Goal: Task Accomplishment & Management: Complete application form

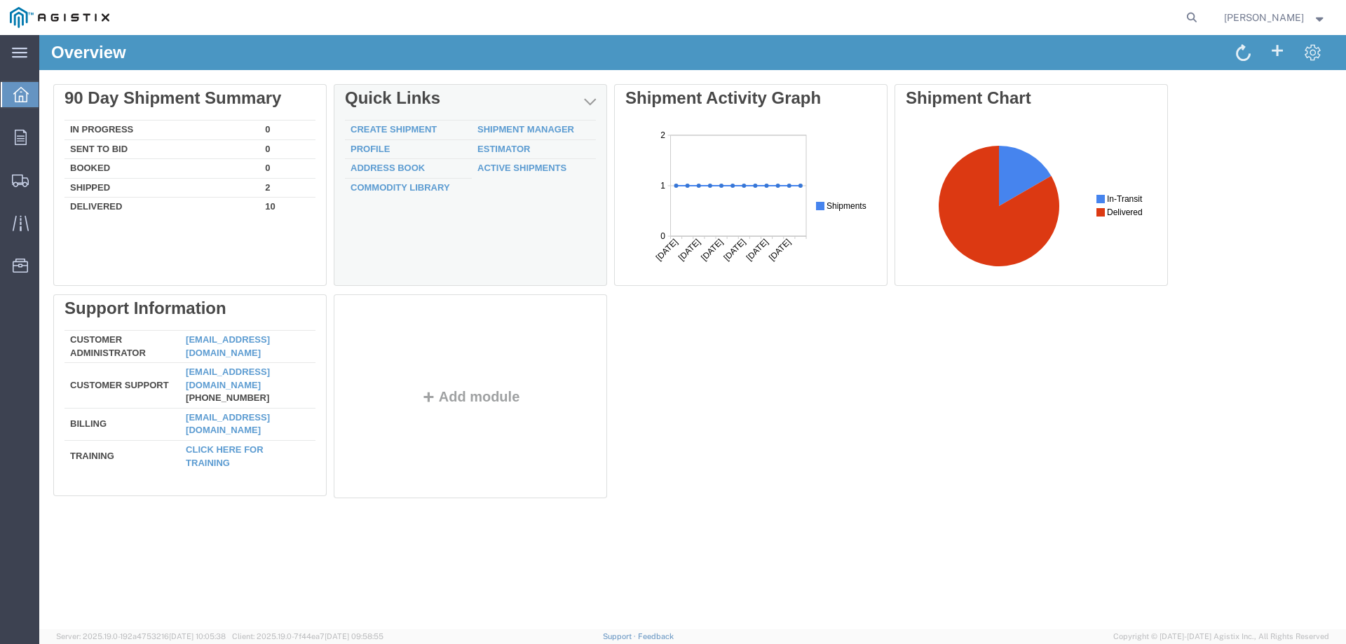
click at [359, 135] on td "Create Shipment" at bounding box center [408, 131] width 127 height 20
click at [359, 121] on td "Create Shipment" at bounding box center [408, 131] width 127 height 20
click at [362, 125] on link "Create Shipment" at bounding box center [394, 129] width 86 height 11
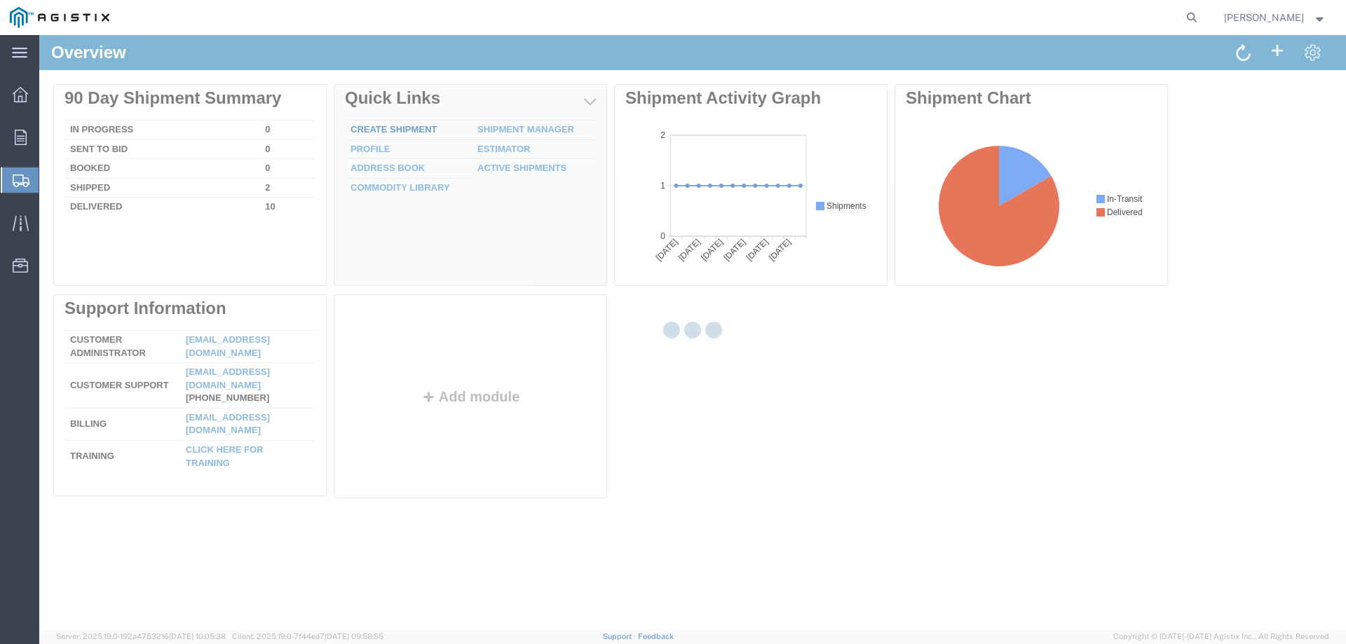
click at [362, 125] on div at bounding box center [692, 332] width 1307 height 594
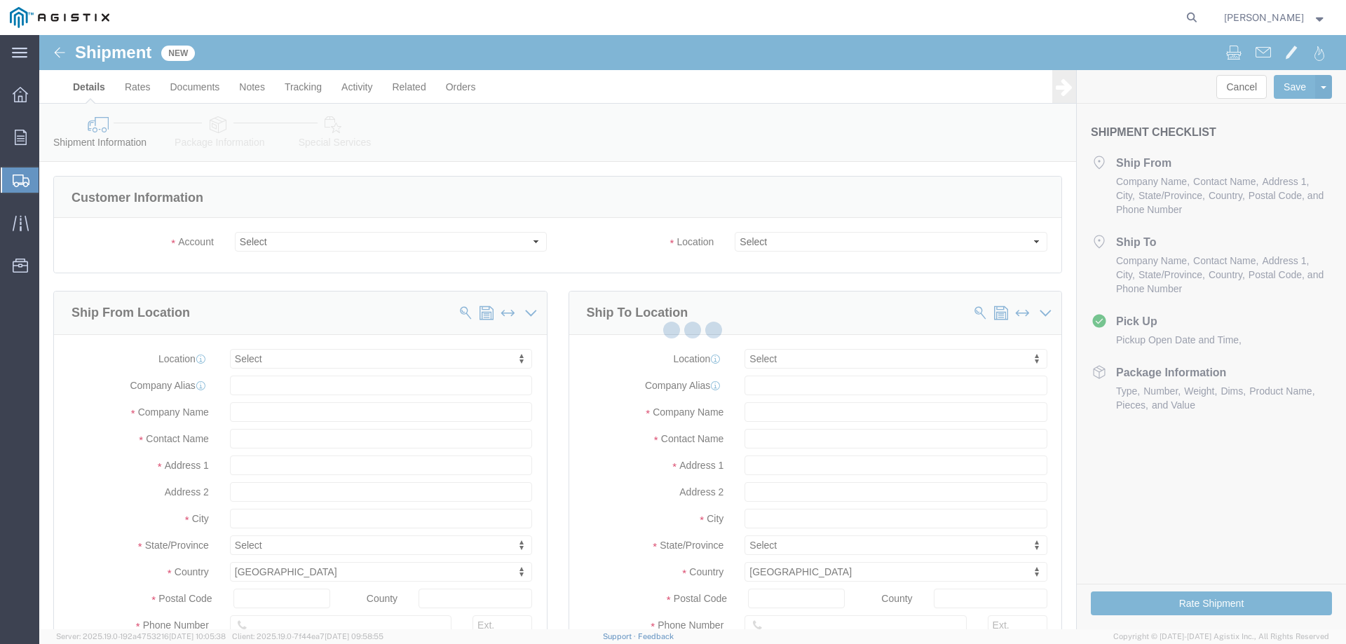
select select
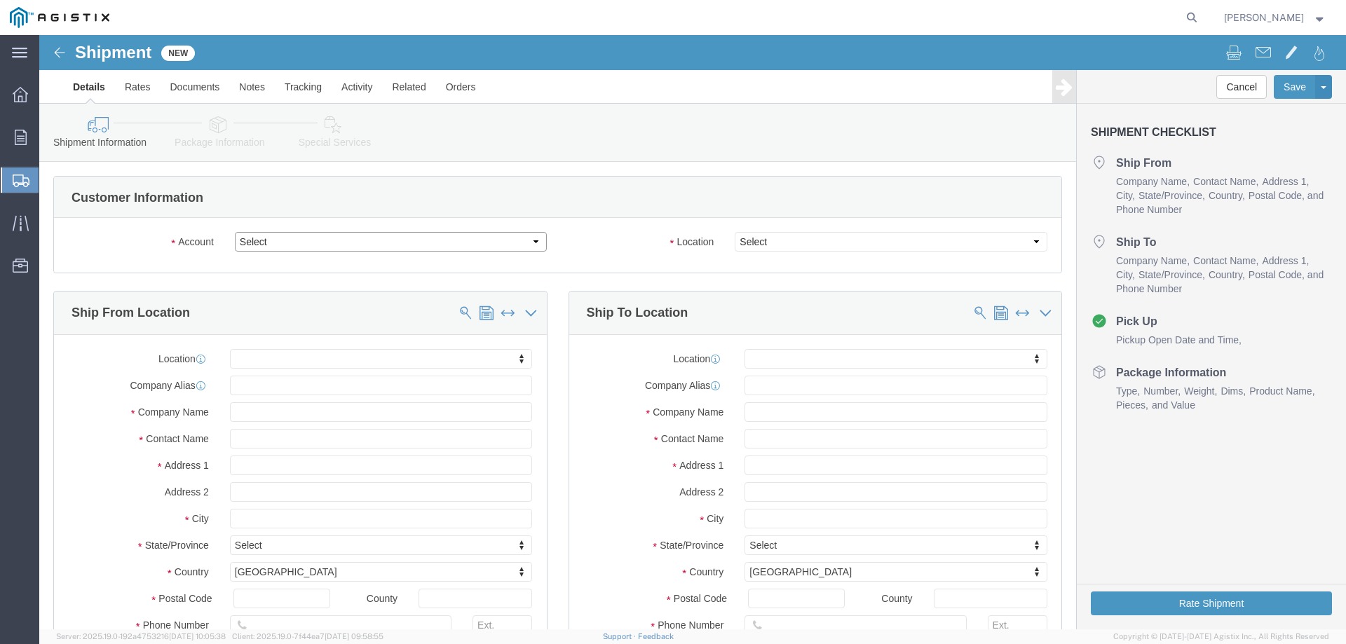
click select "Select Marmon Water Inc / Graver Tech PG&E"
select select "9596"
click select "Select Marmon Water Inc / Graver Tech PG&E"
select select "PURCHORD"
select select
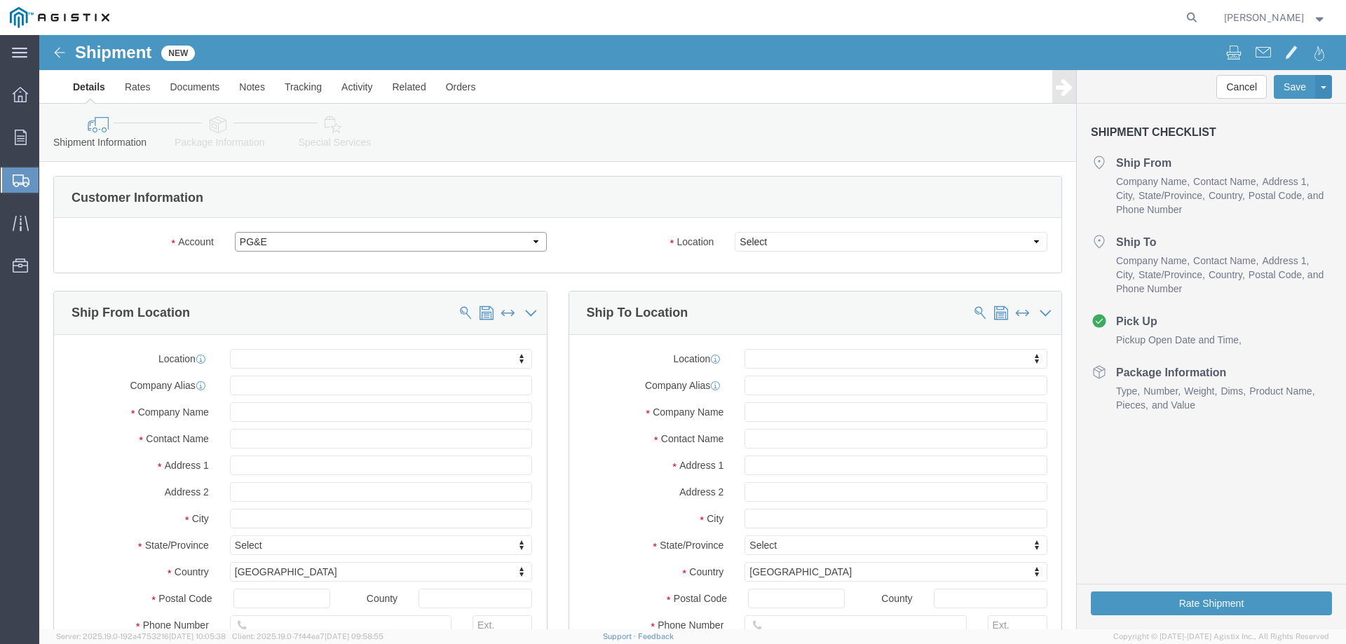
select select
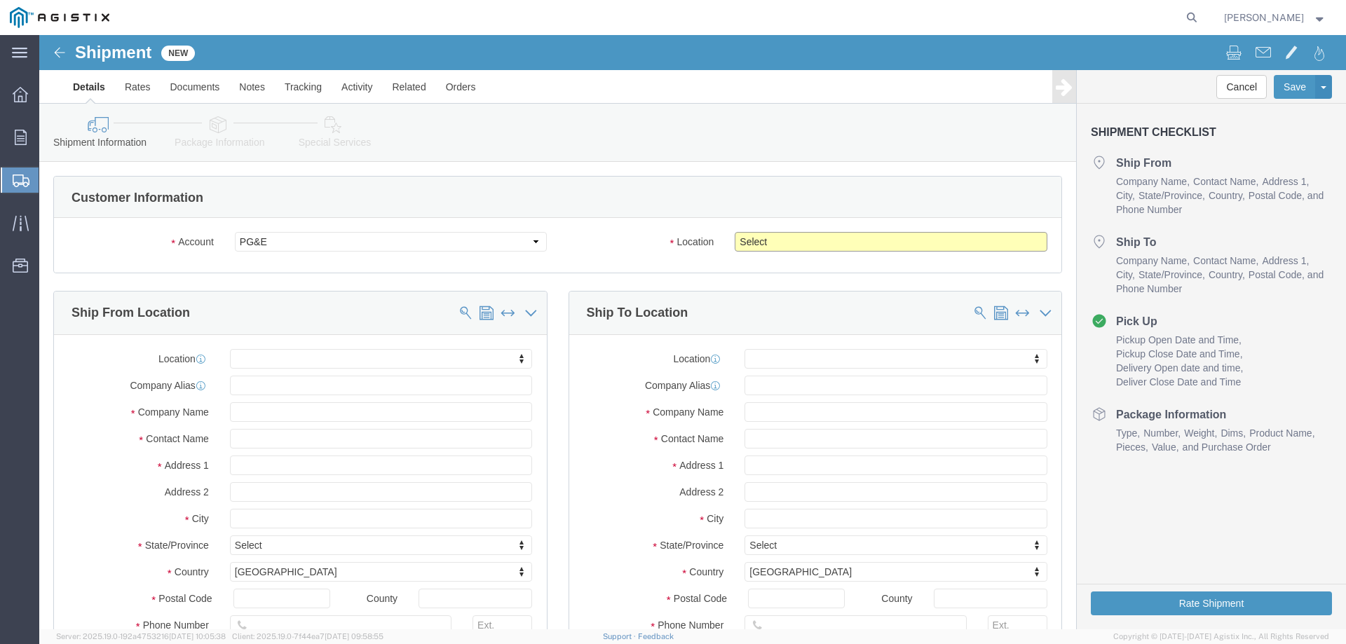
click select "Select All Others Fremont DC Fresno DC Wheatland DC"
select select "23082"
click select "Select All Others Fremont DC Fresno DC Wheatland DC"
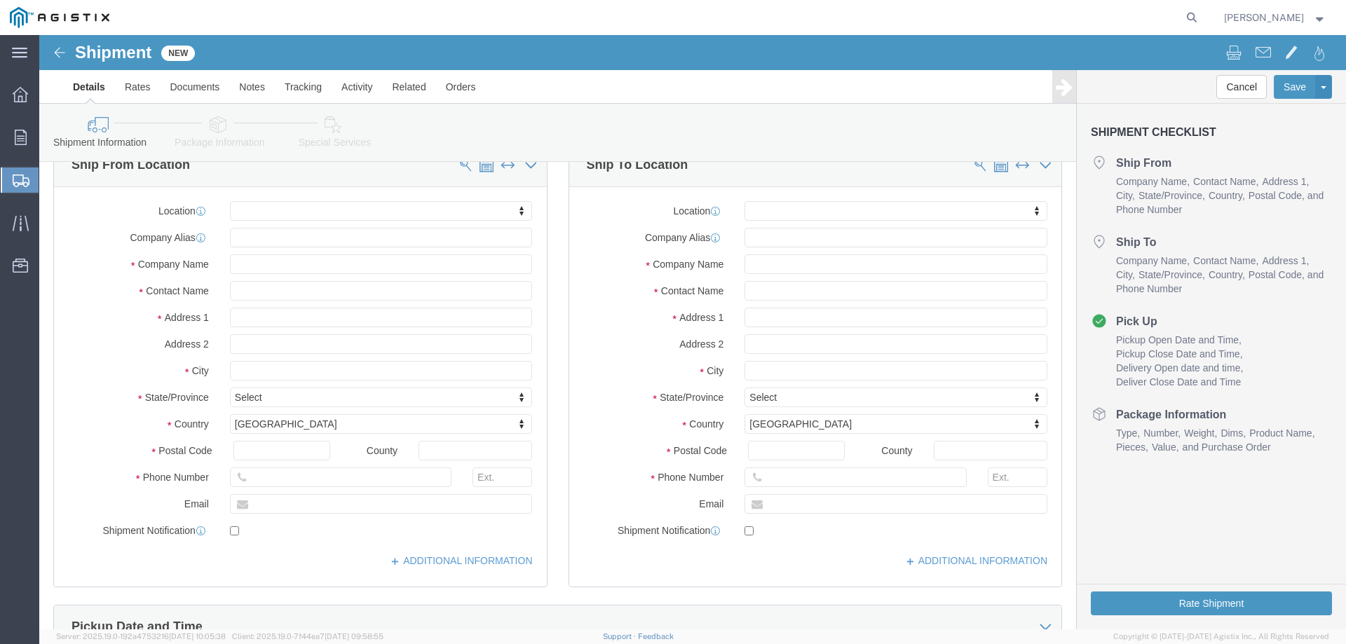
scroll to position [163, 0]
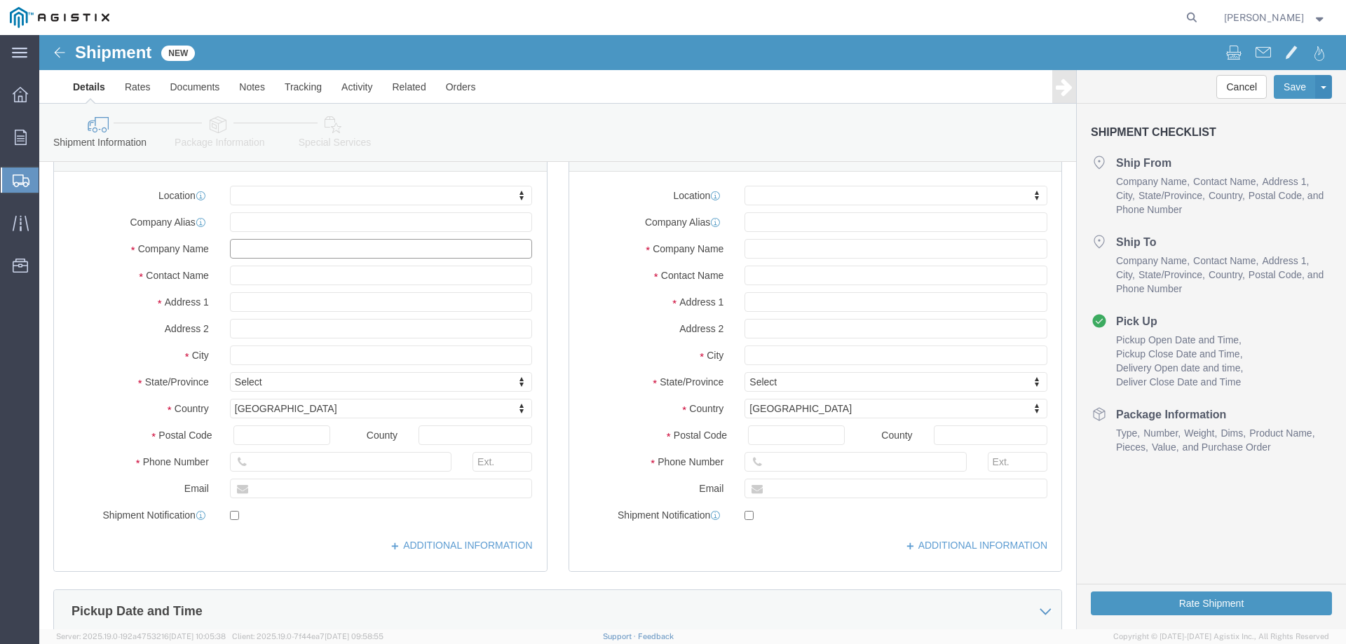
click input "text"
type input "GRAVER TECHNOLOGIES"
type input "AMY SIMONDS"
type input "300 W. MAIN ST."
select select
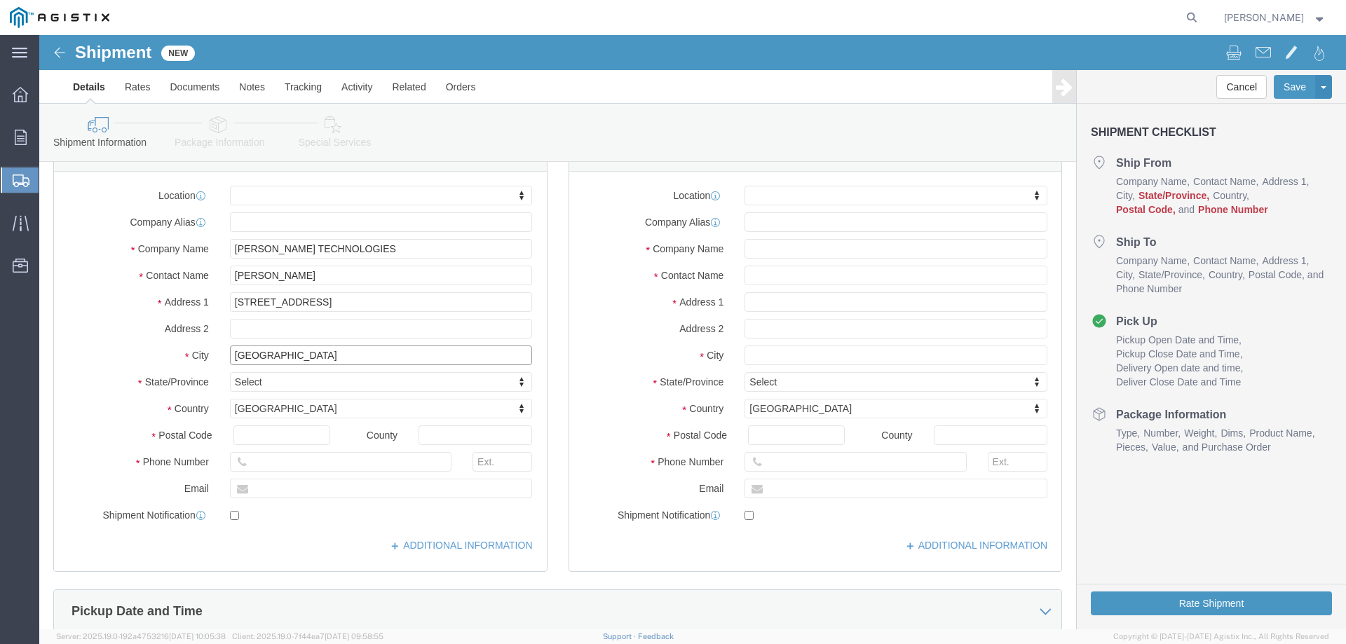
type input "HONEOYE FALLS"
select select
type input "N"
type input "NEW YORK"
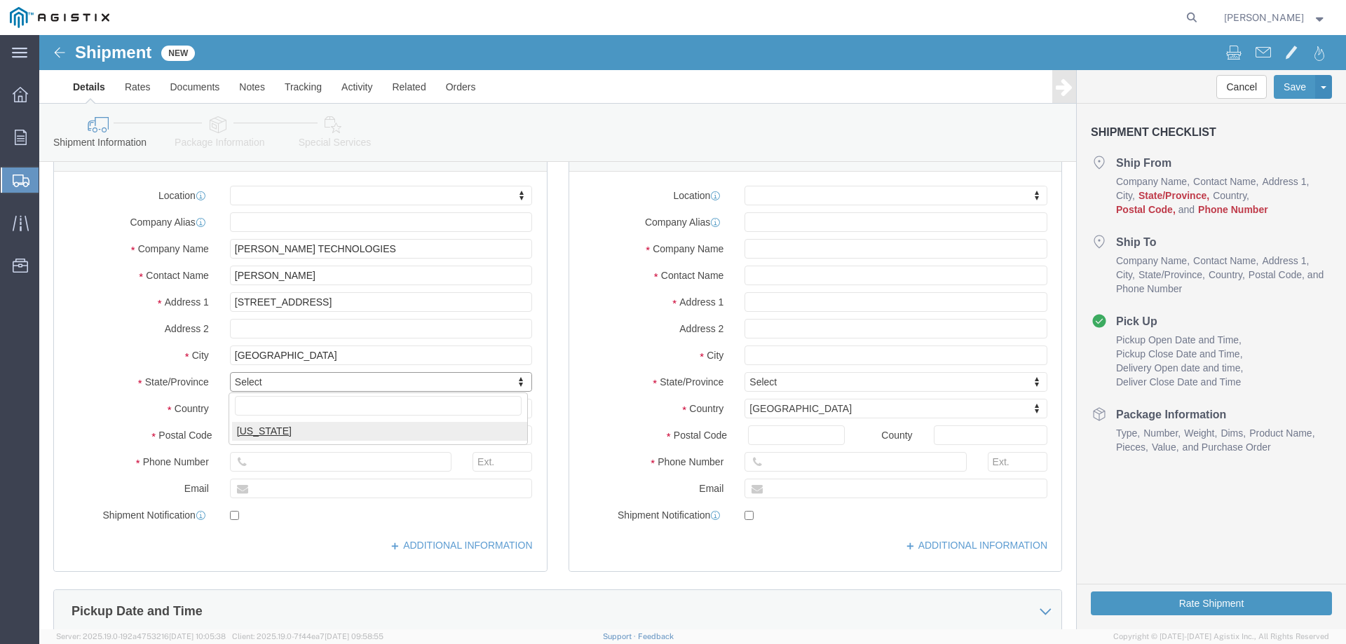
select select
select select "NY"
type input "14472"
select select
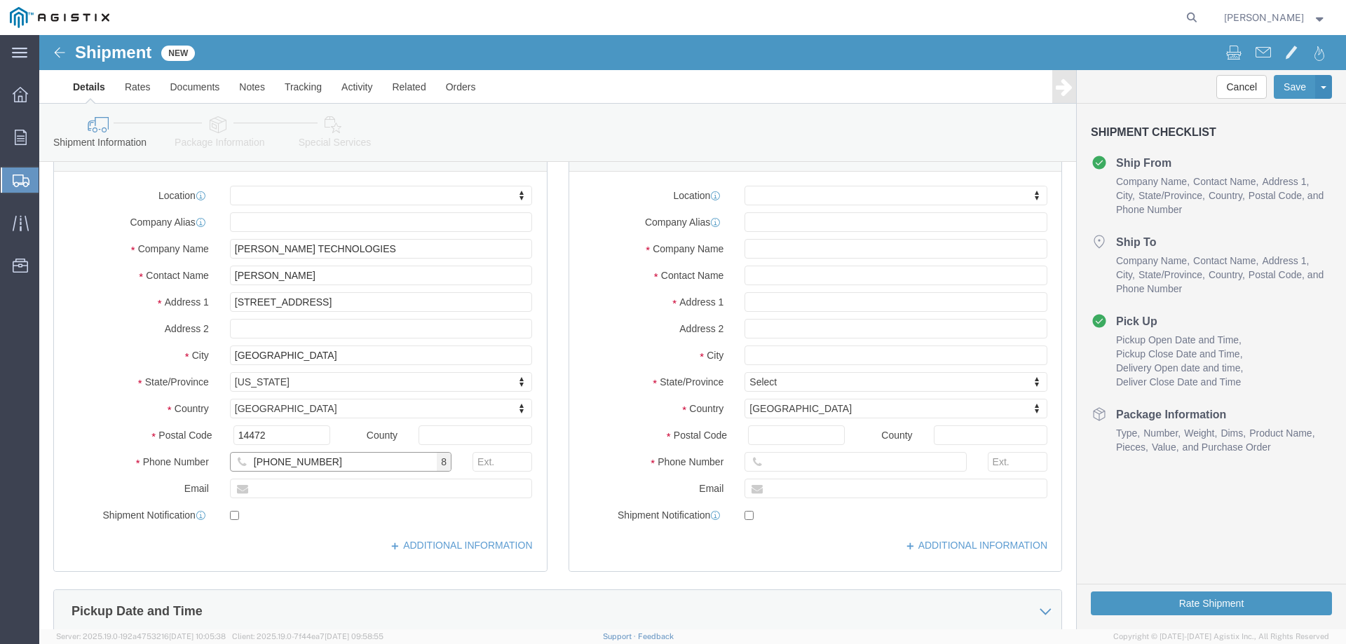
type input "585-624-1330"
type input "277"
type input "ASIMONDS@GRAVERTECH.COM"
click input "checkbox"
checkbox input "false"
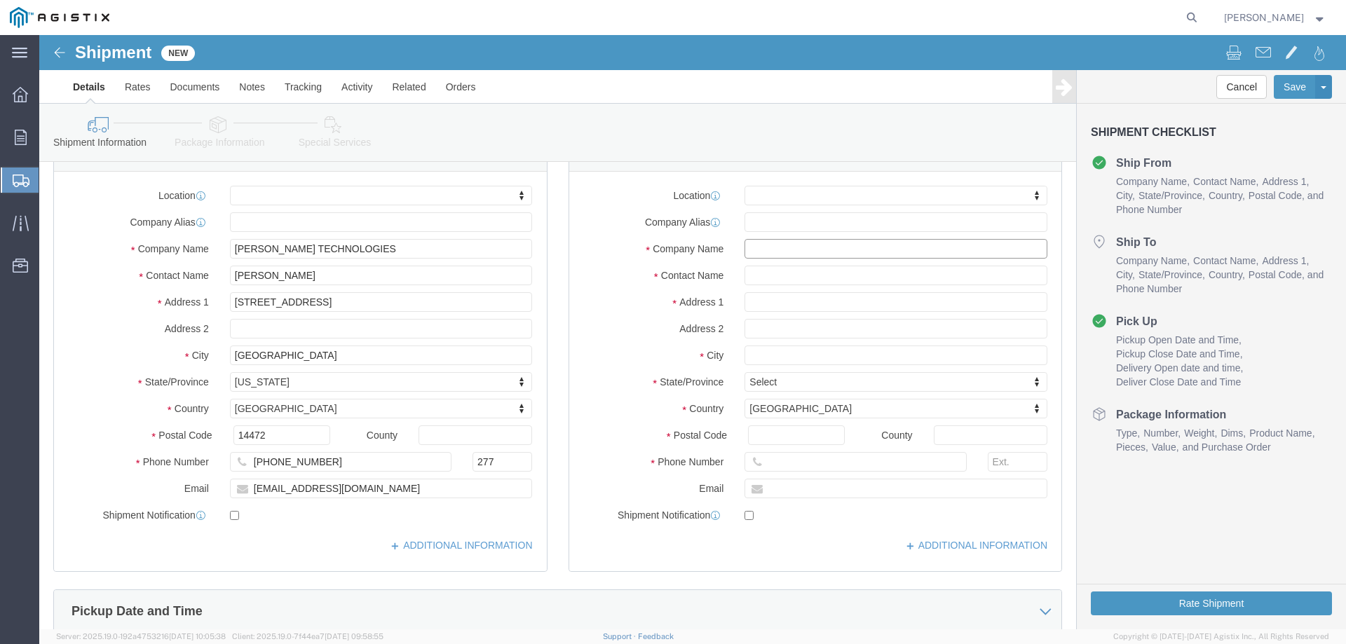
click input "text"
type input "PACIFIC GAS & ELECTRIC"
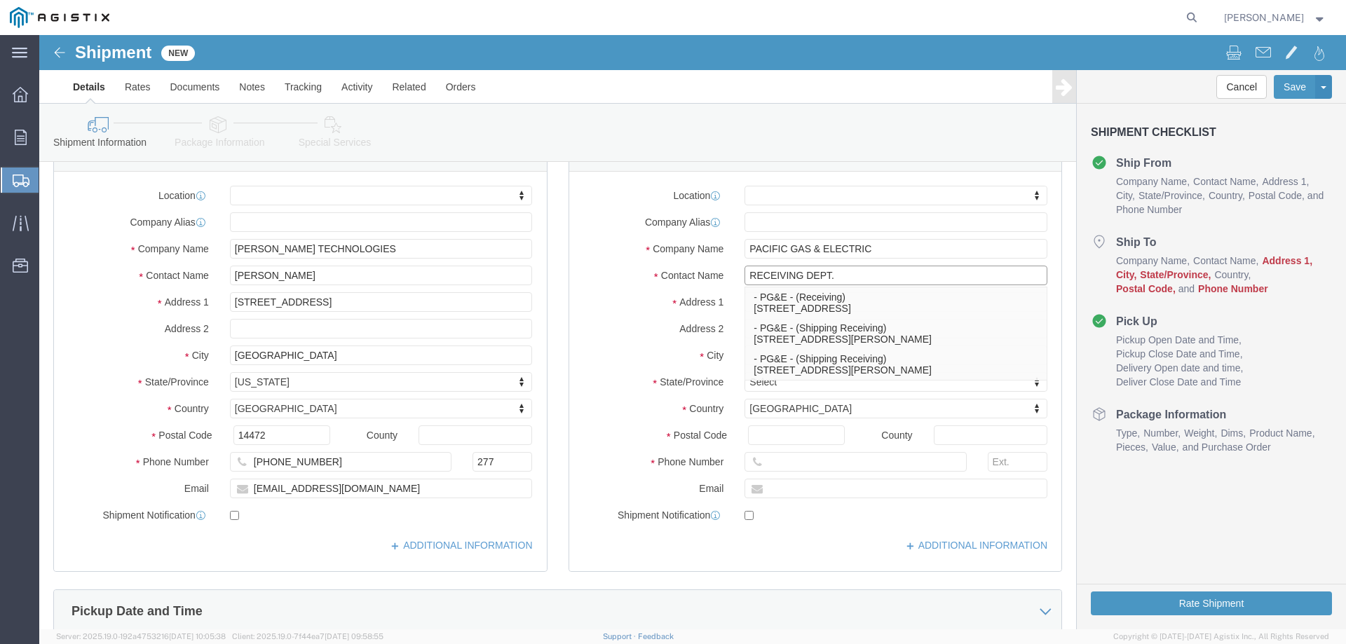
type input "RECEIVING DEPT."
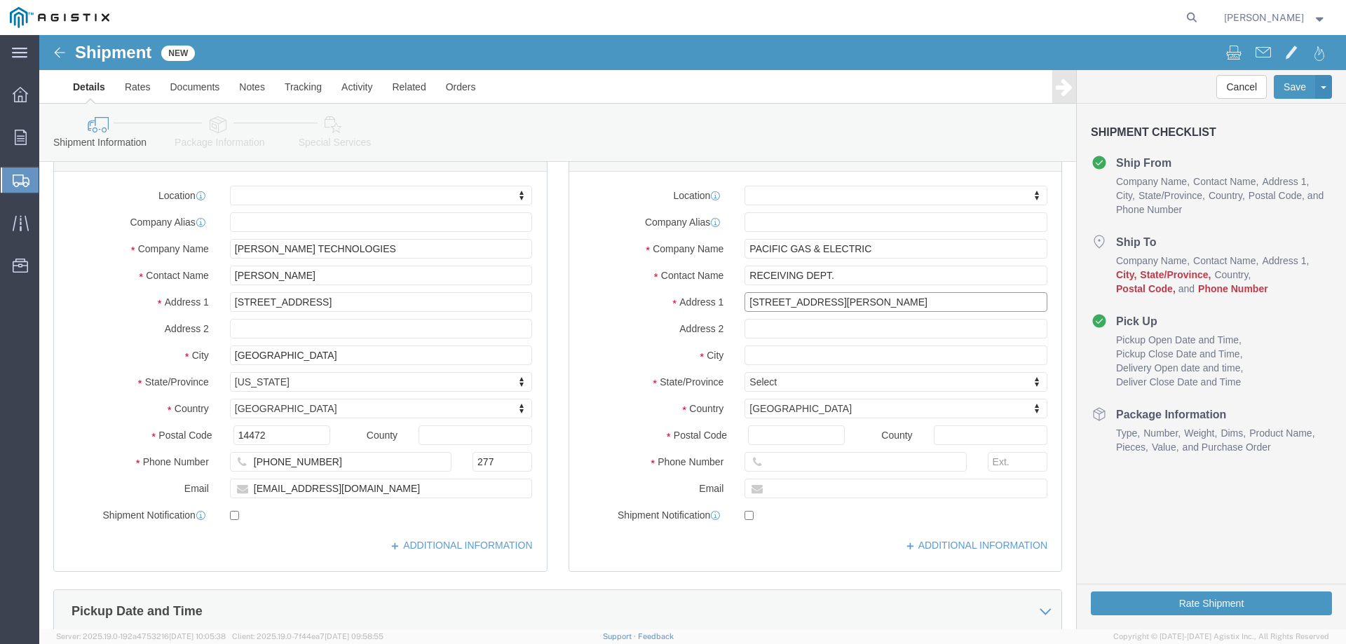
type input "810 GILMORE AVE."
select select
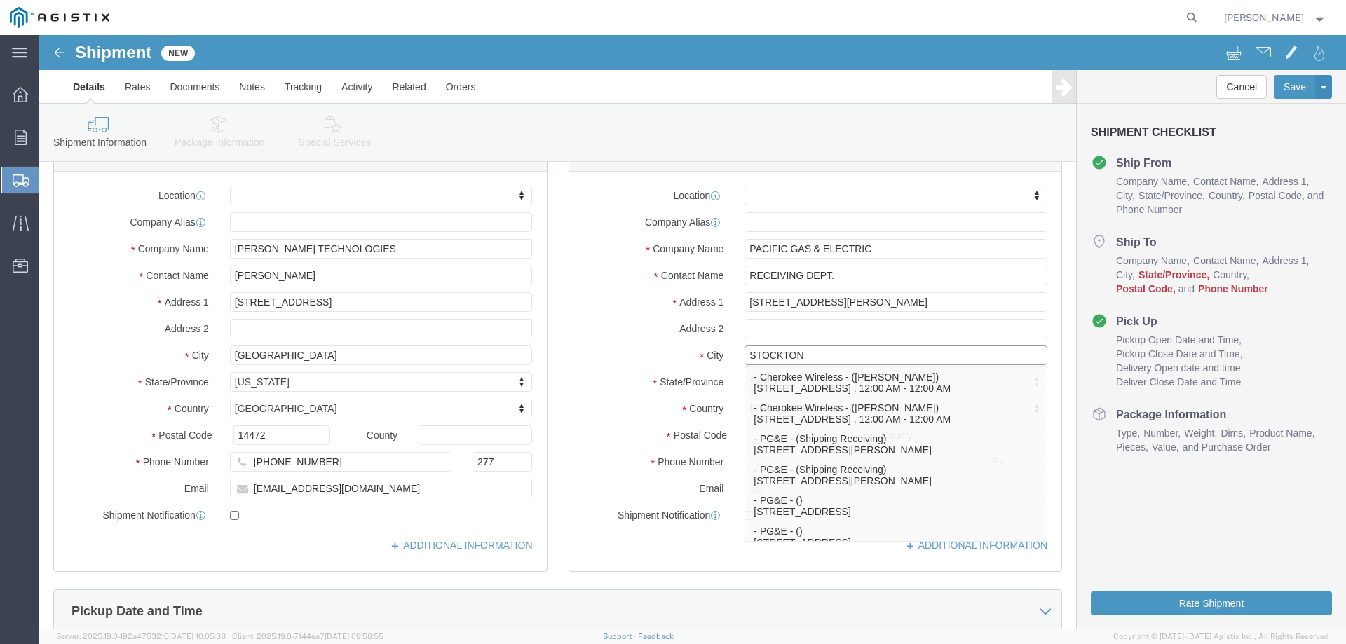
type input "STOCKTON"
select select
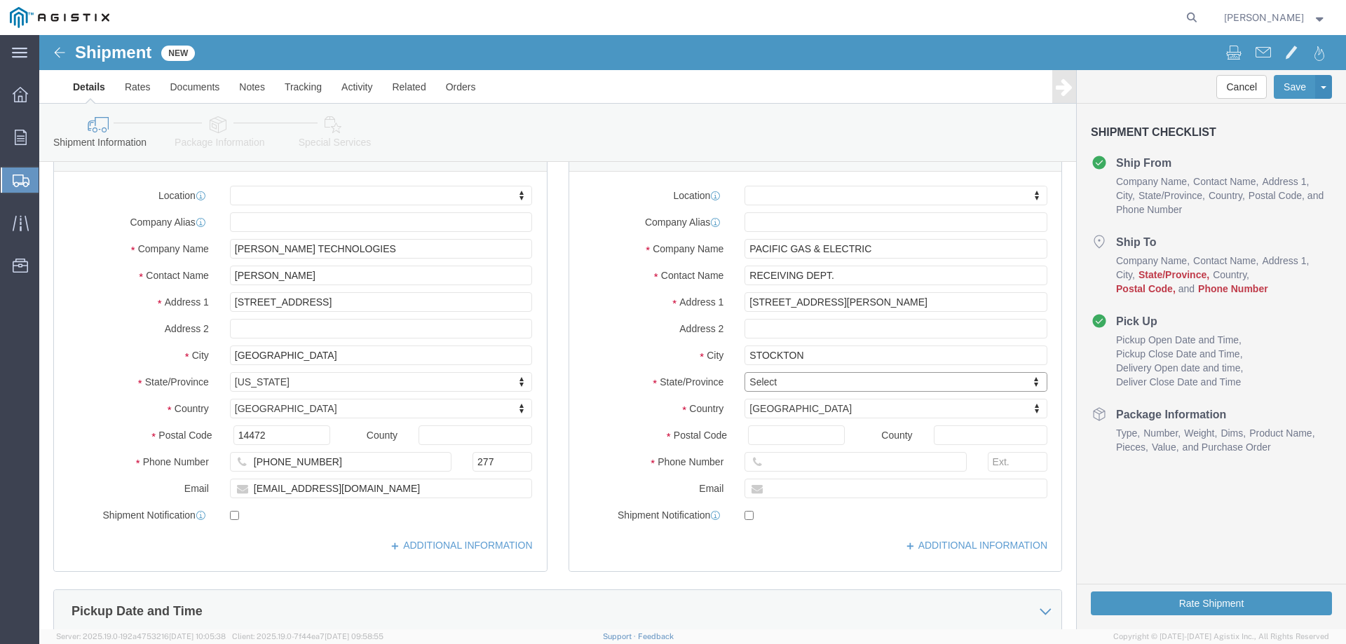
type input "C"
type input "CAL"
select select
select select "CA"
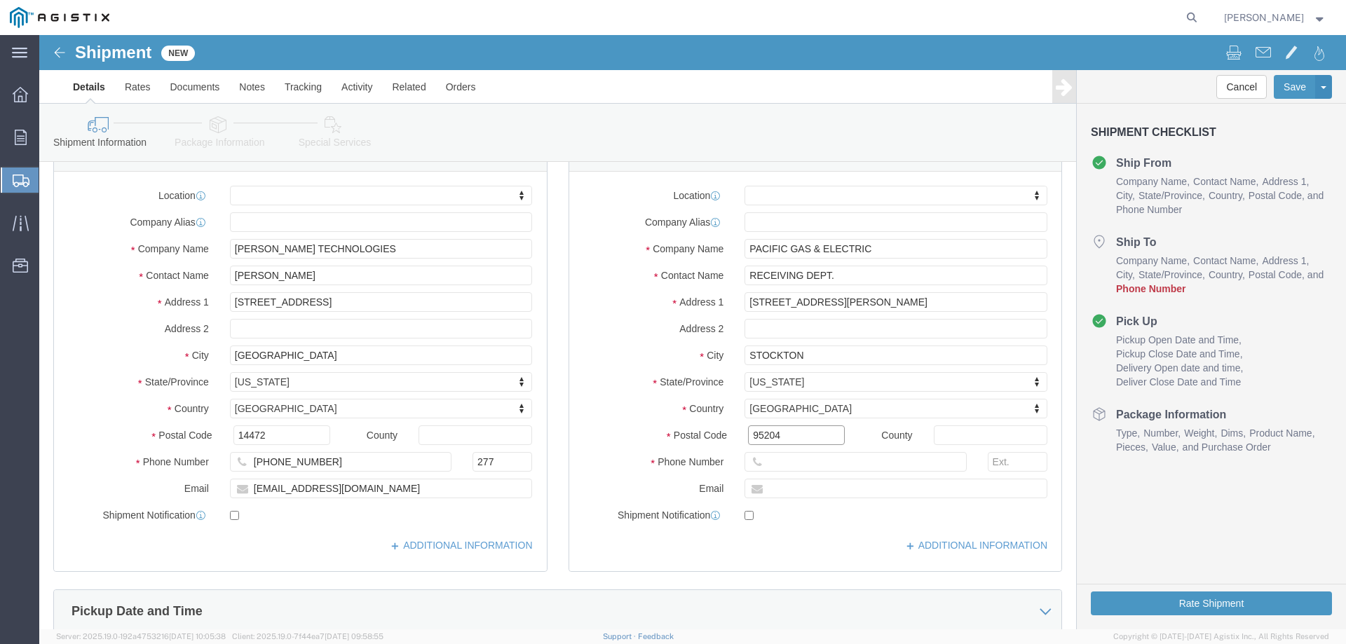
type input "95204"
select select
type input "585-624-1330"
type input "236"
type input "SPERRY@GRAVERTECH.COM"
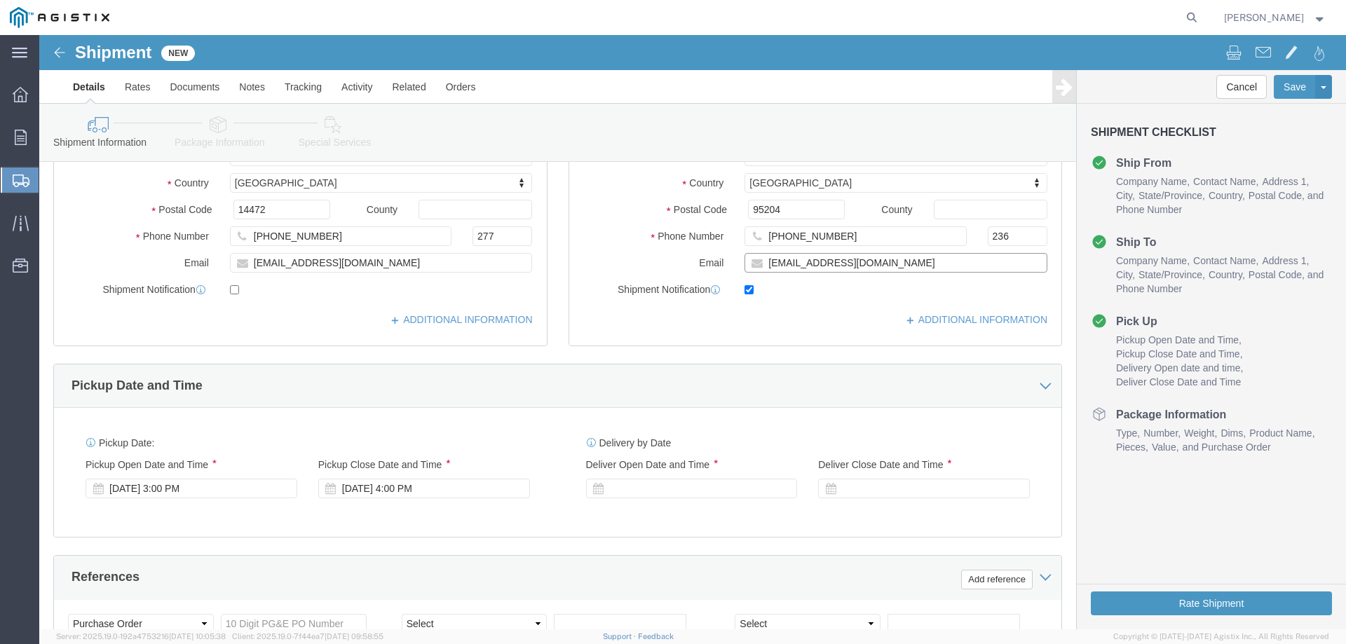
scroll to position [397, 0]
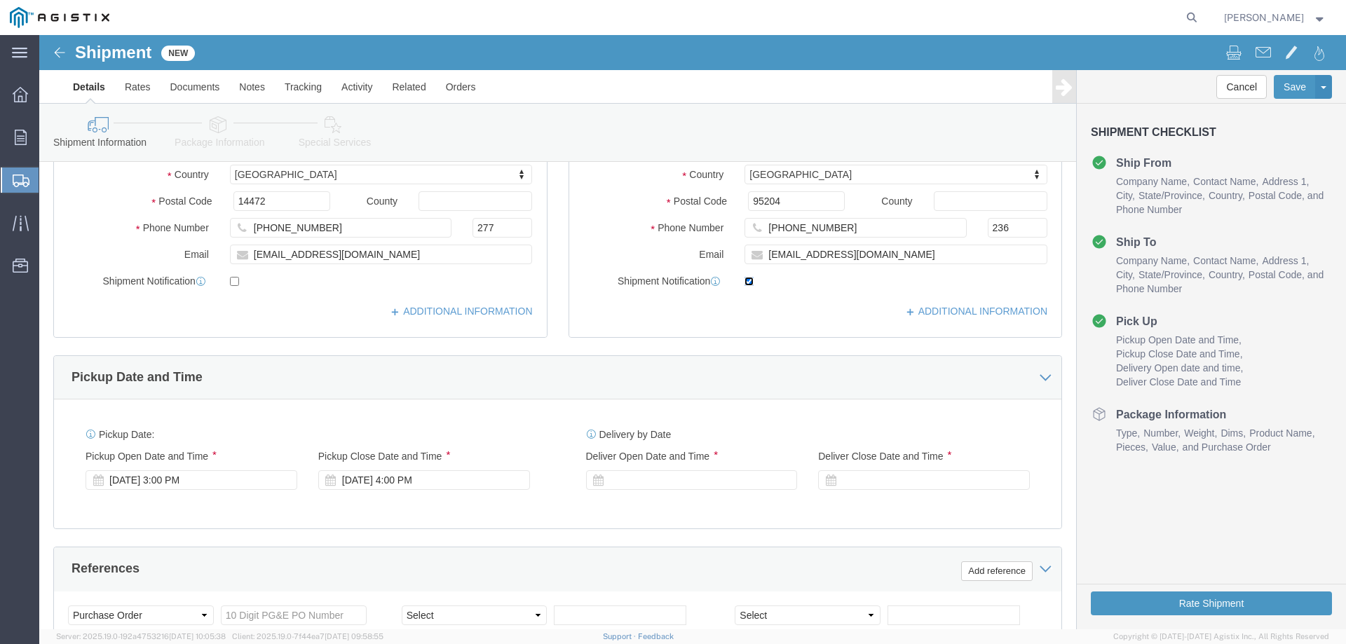
click input "checkbox"
checkbox input "false"
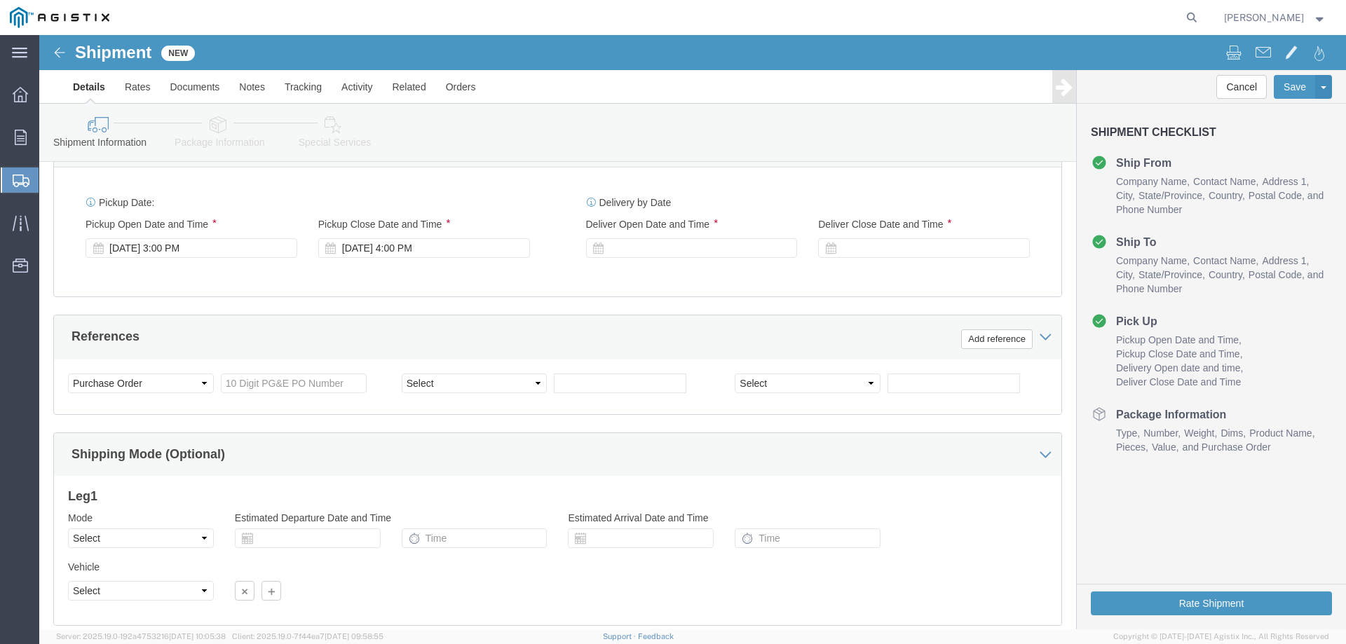
scroll to position [654, 0]
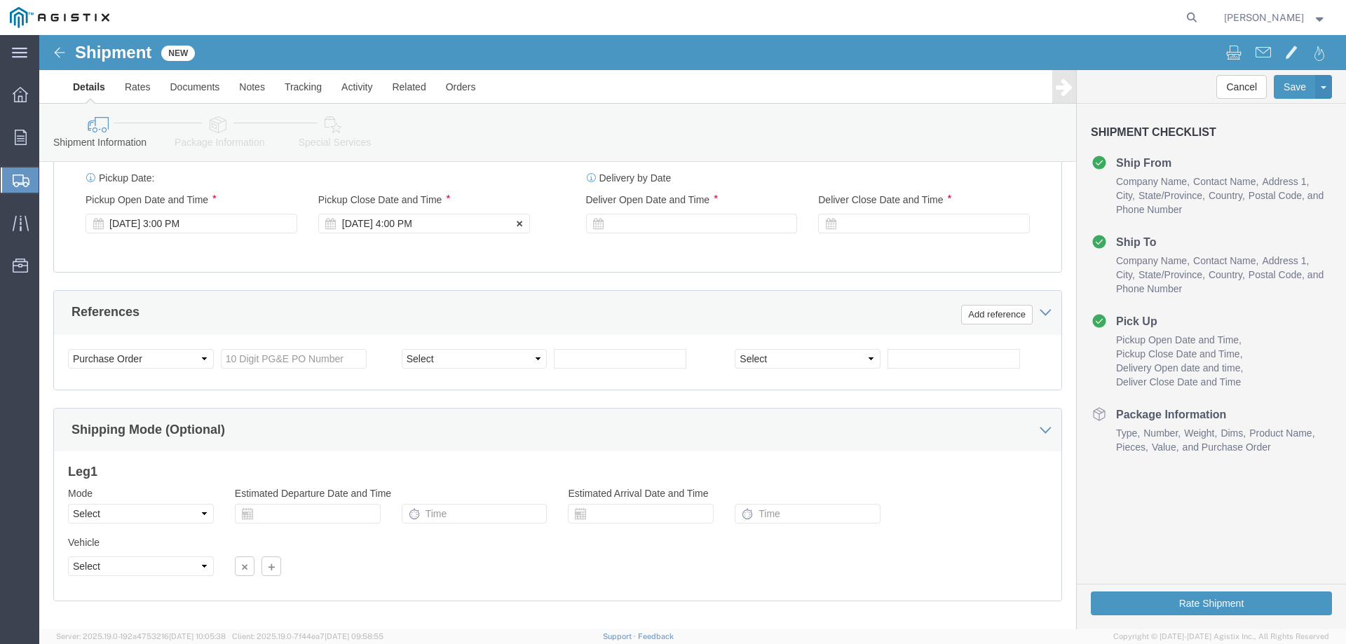
click div "Sep 15 2025 4:00 PM"
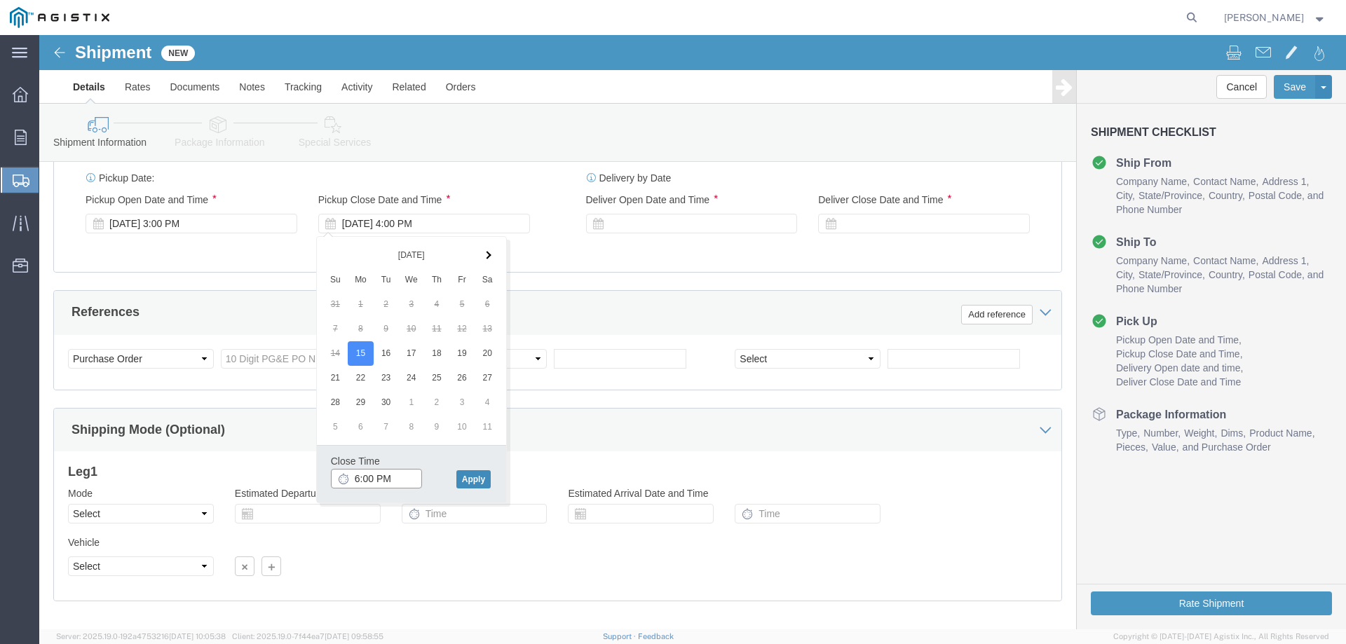
type input "6:00 PM"
click button "Apply"
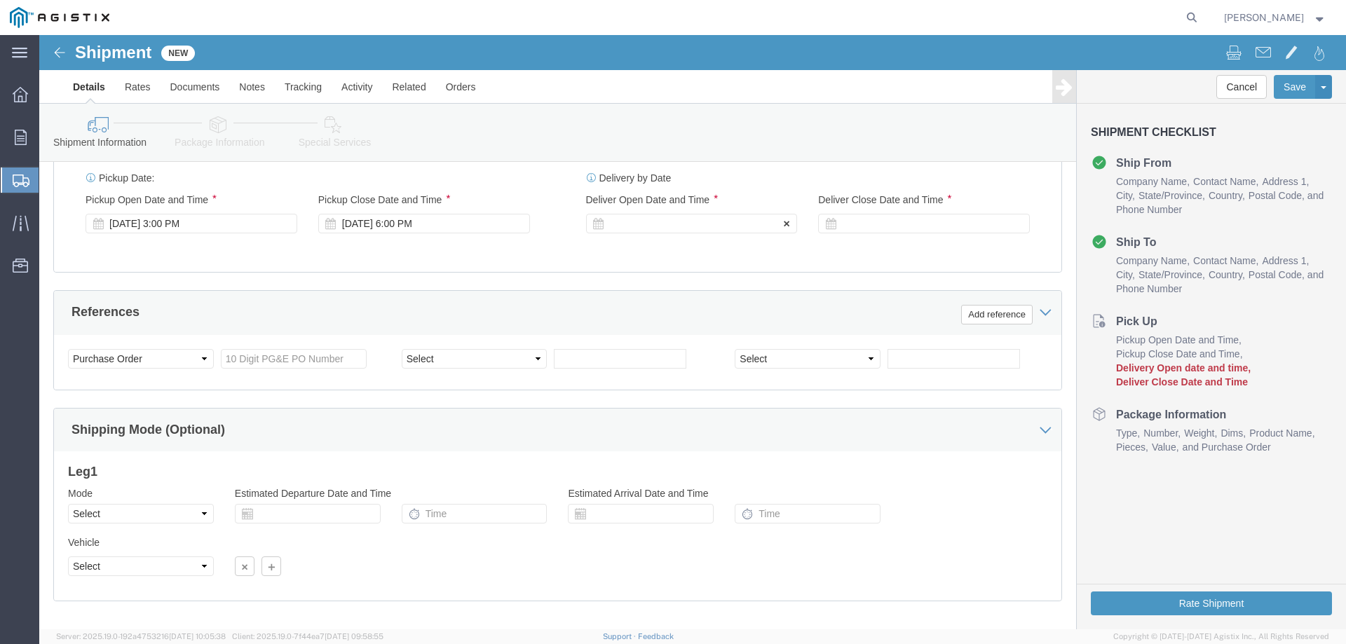
click div
click input "7:00 PM"
type input "8:00 AM"
click button "Apply"
click div
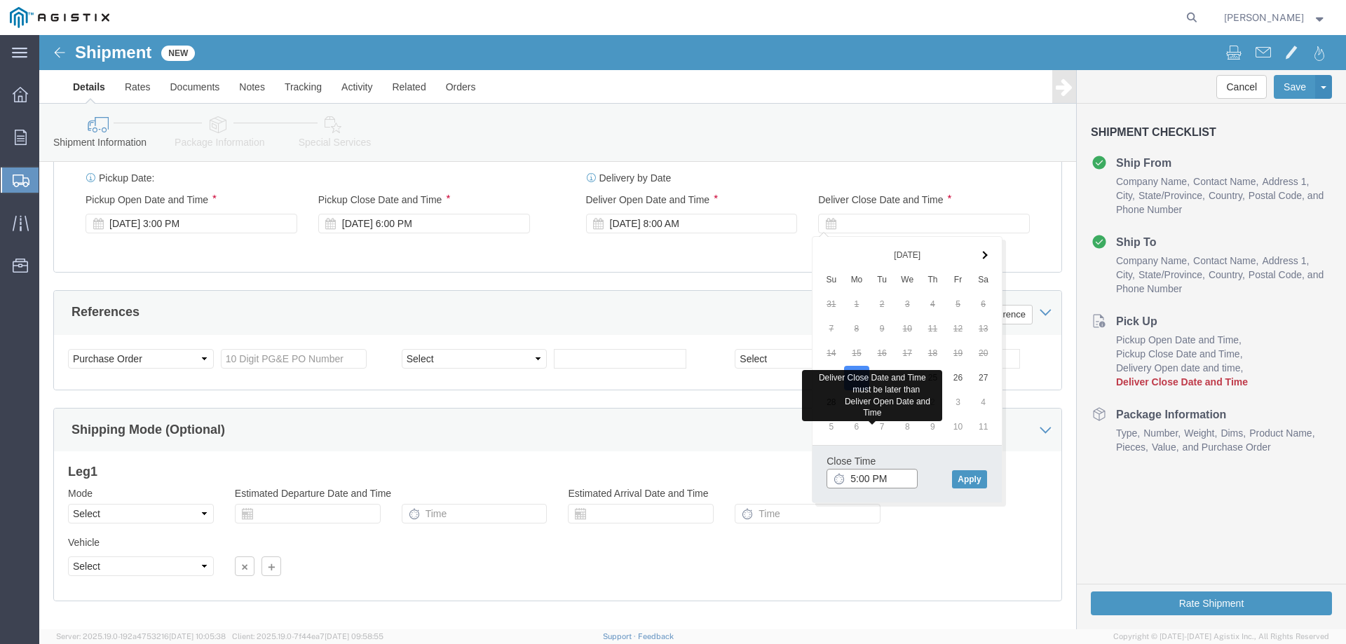
type input "5:00 PM"
click button "Apply"
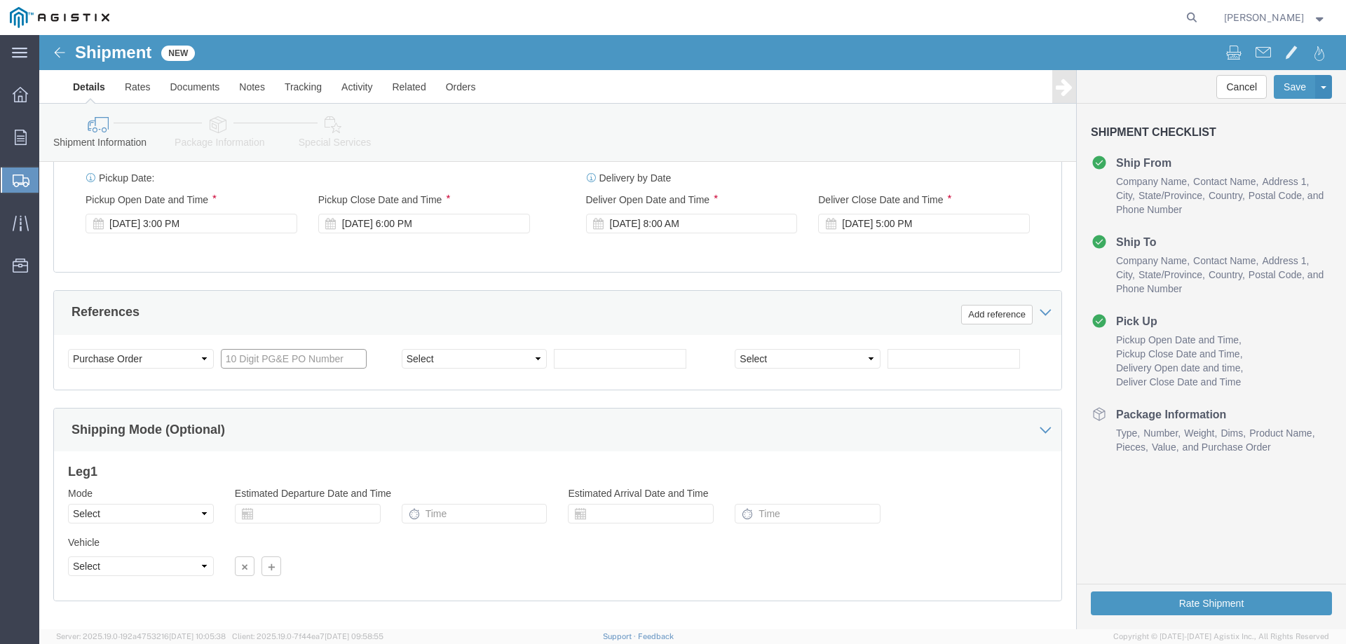
click input "text"
type input "3501418927"
select select "SALEORDR"
type input "311706"
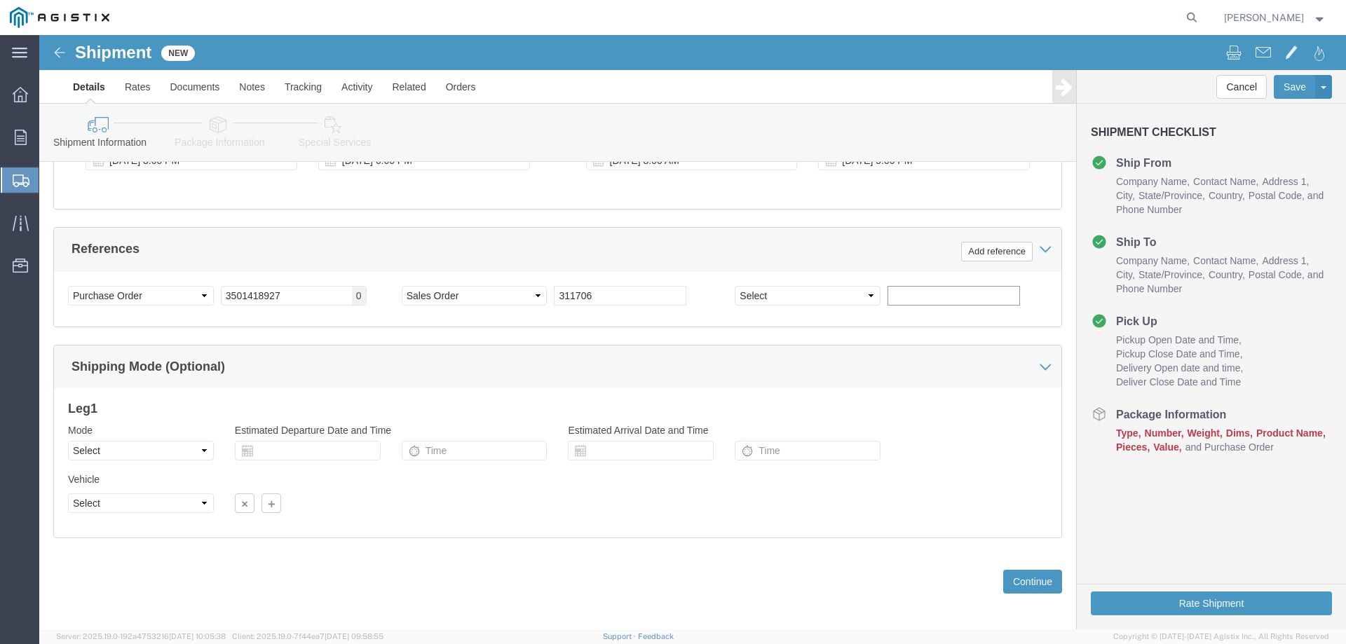
scroll to position [724, 0]
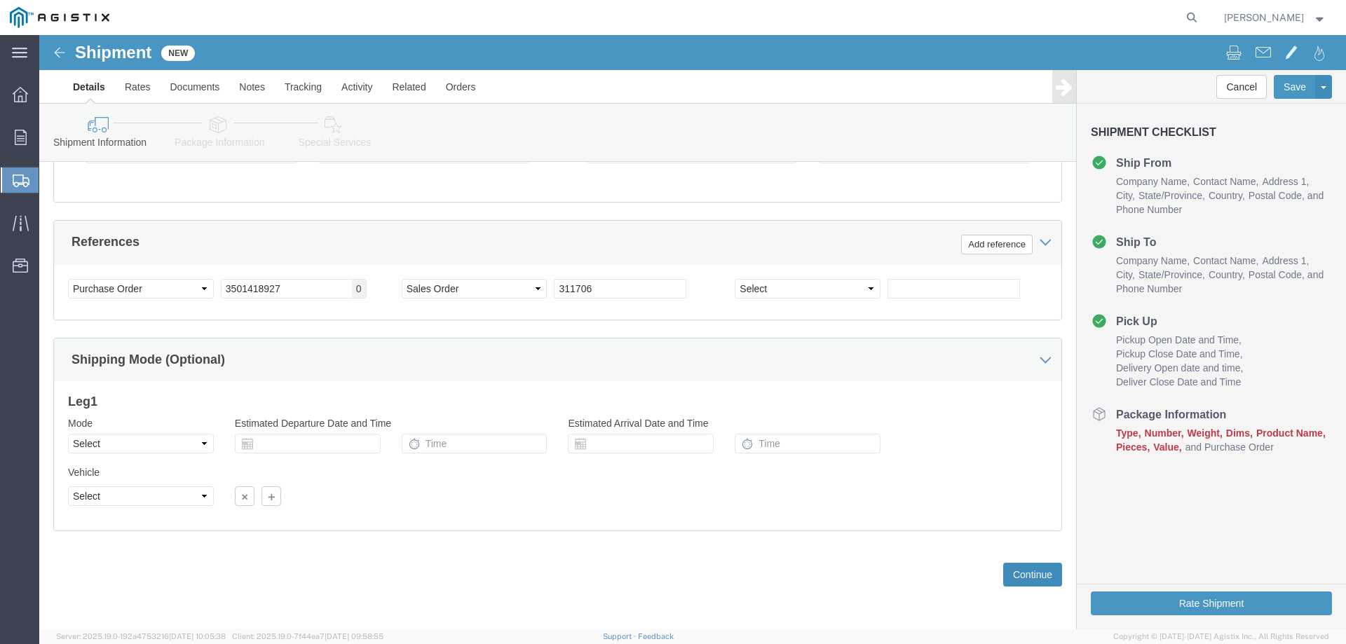
click button "Continue"
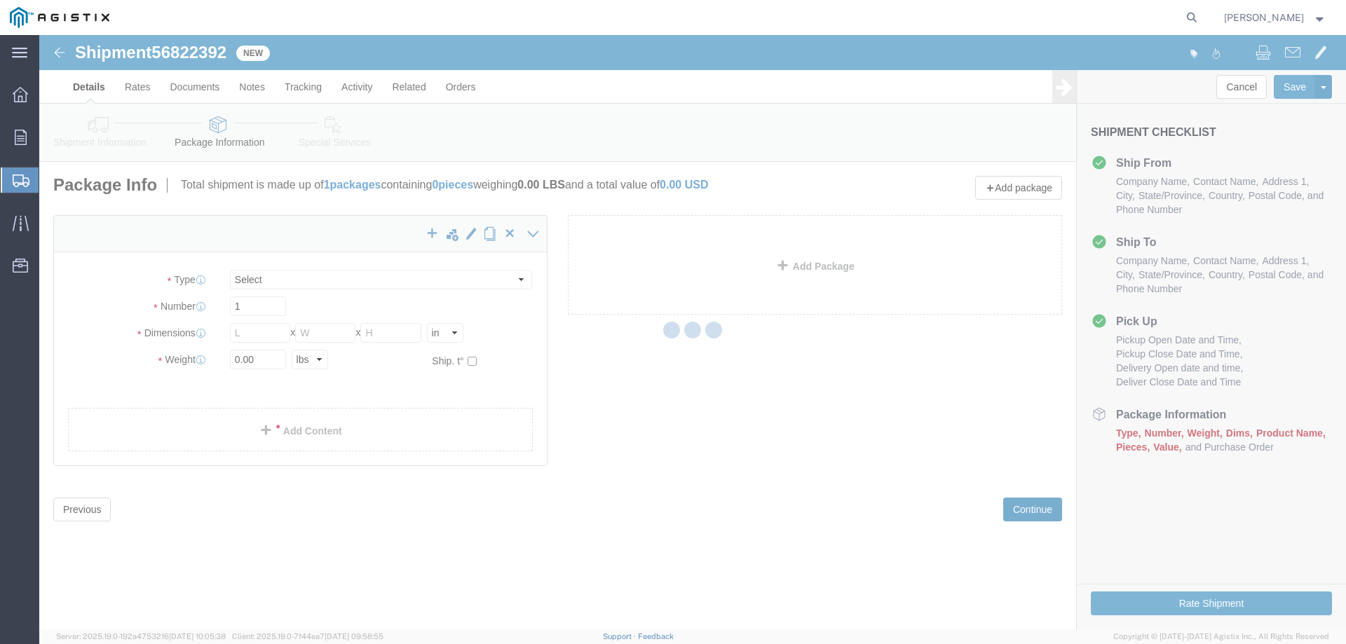
select select "CBOX"
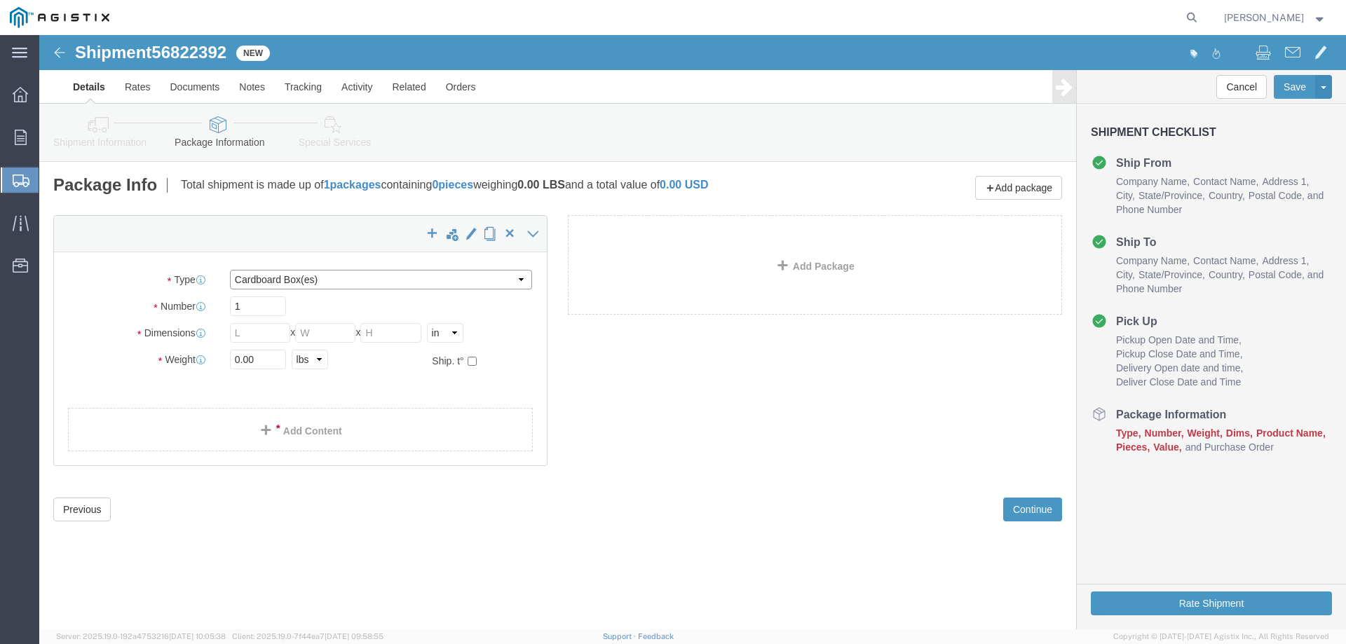
click select "Select Bulk Bundle(s) Cardboard Box(es) Carton(s) Crate(s) Drum(s) (Fiberboard)…"
drag, startPoint x: 216, startPoint y: 273, endPoint x: 189, endPoint y: 271, distance: 27.4
click div "1"
type input "3"
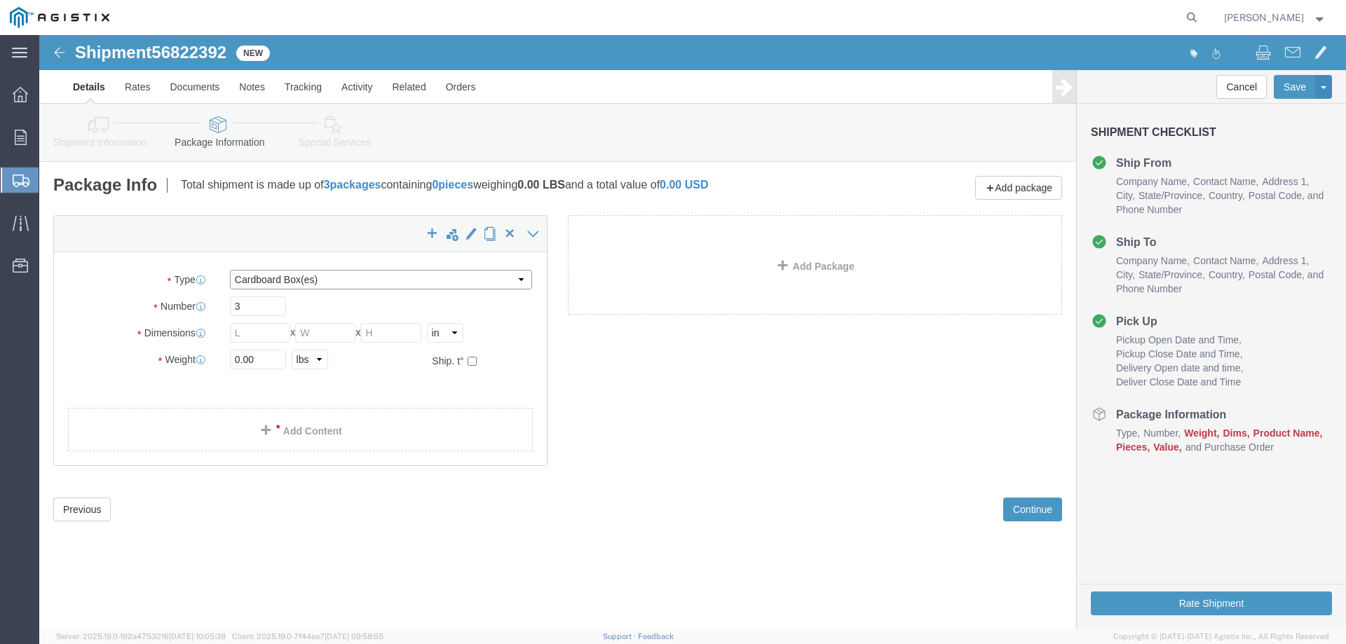
click select "Select Bulk Bundle(s) Cardboard Box(es) Carton(s) Crate(s) Drum(s) (Fiberboard)…"
select select "PSNS"
click select "Select Bulk Bundle(s) Cardboard Box(es) Carton(s) Crate(s) Drum(s) (Fiberboard)…"
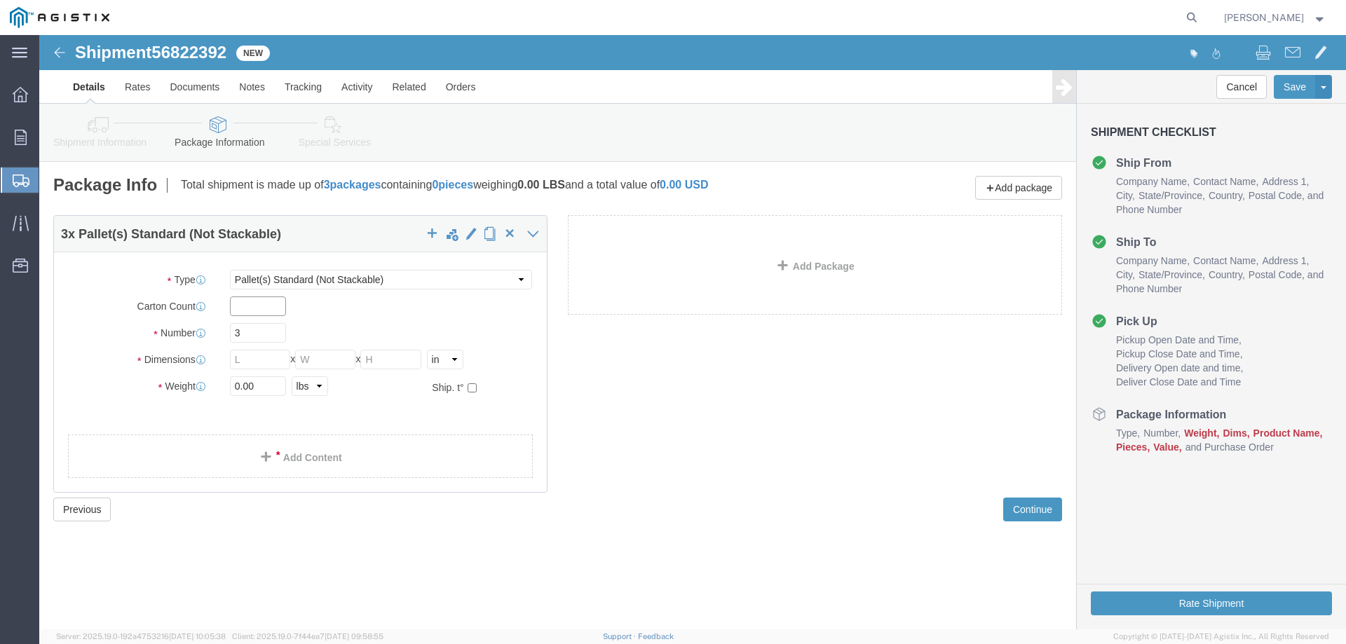
click input "text"
type input "3"
click input "3"
drag, startPoint x: 207, startPoint y: 299, endPoint x: 176, endPoint y: 297, distance: 30.9
click div "Number 3"
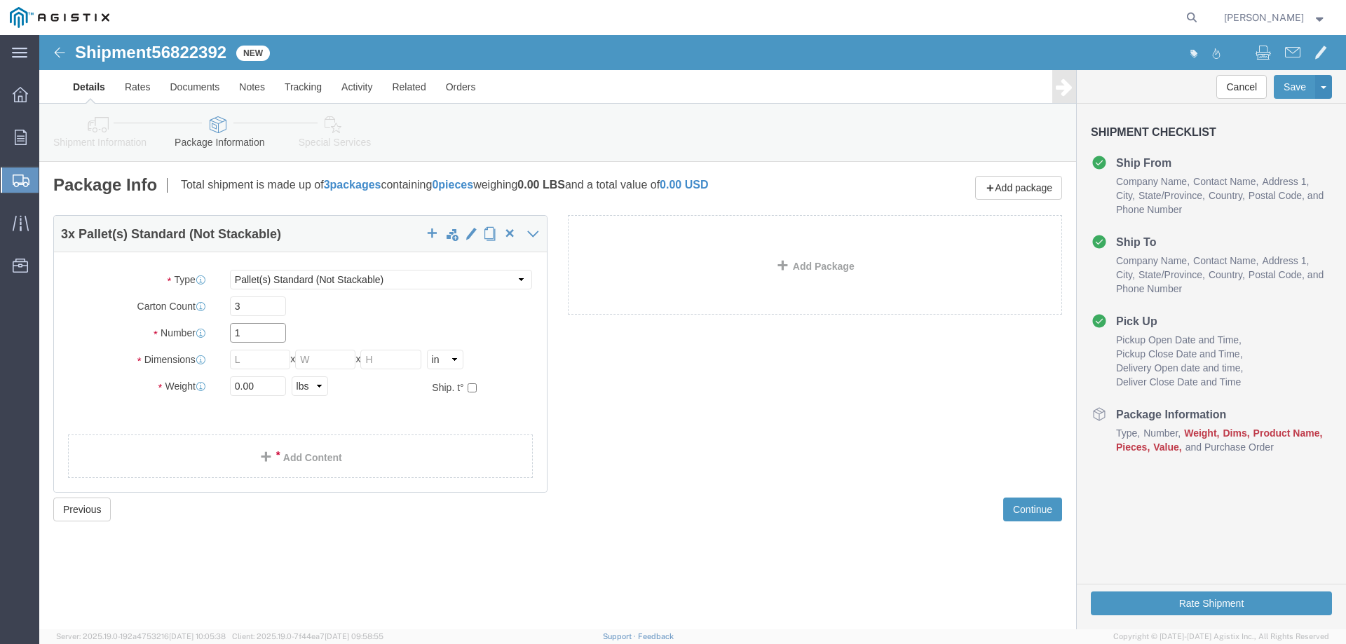
type input "1"
type input "44"
type input "36"
type input "185"
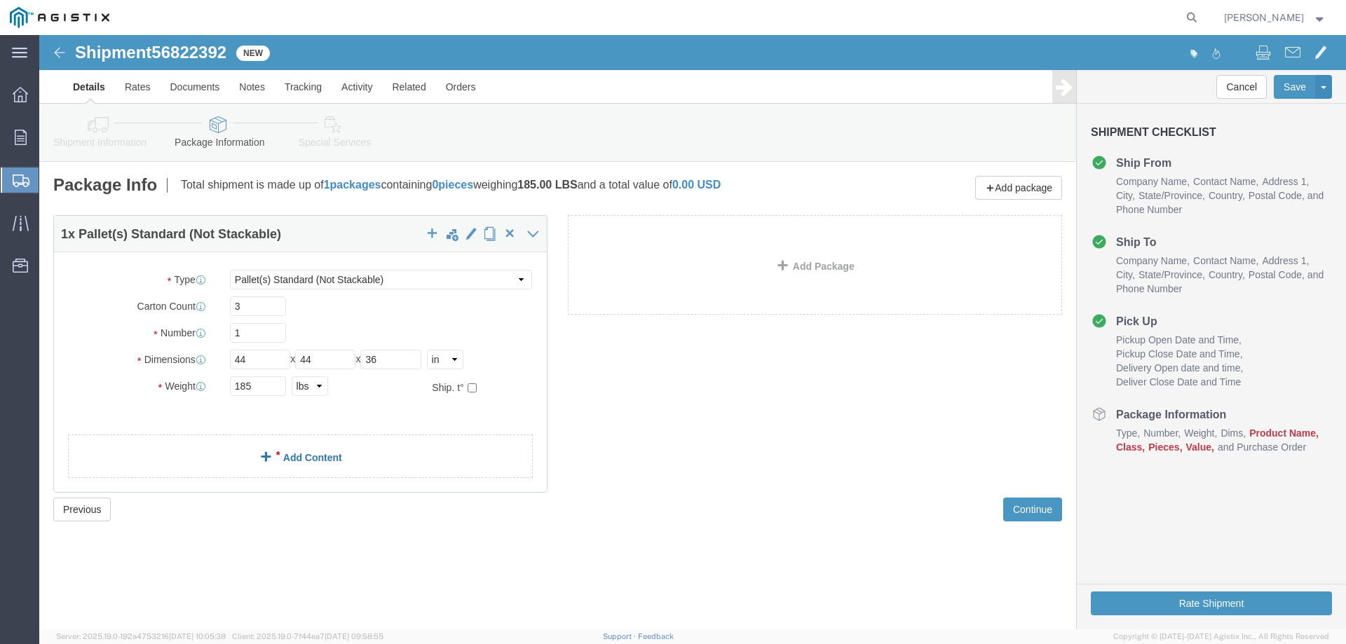
click link "Add Content"
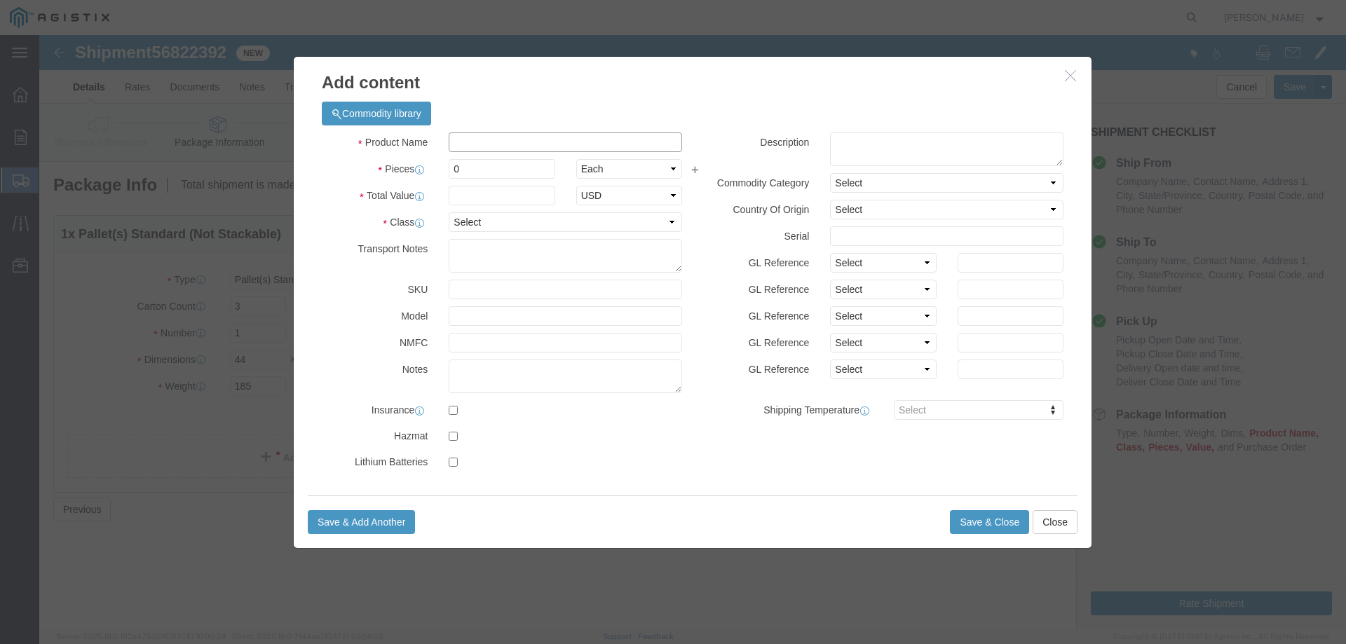
click input "text"
type input "M042575"
click td "Name: FILTER ELEMENT 5 MICRON FOR 6" 180-1440"
select select
select select "USD"
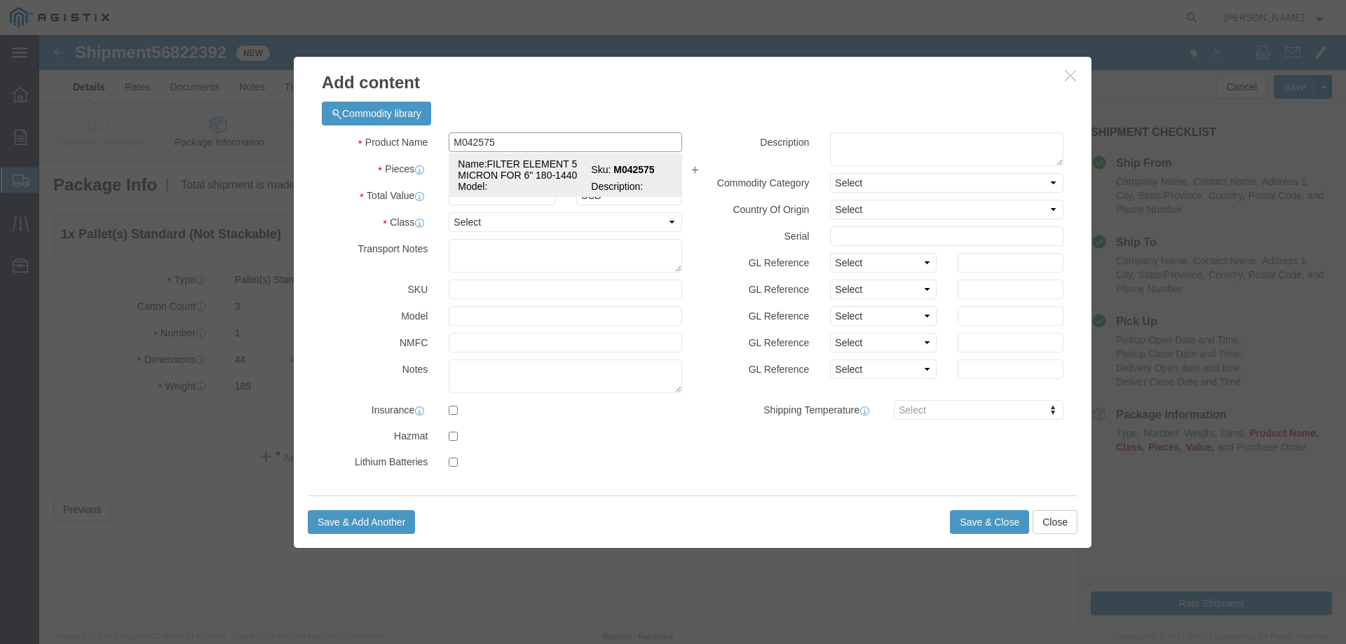
type input "FILTER ELEMENT 5 MICRON FOR 6" 180-1440"
type input "M042575"
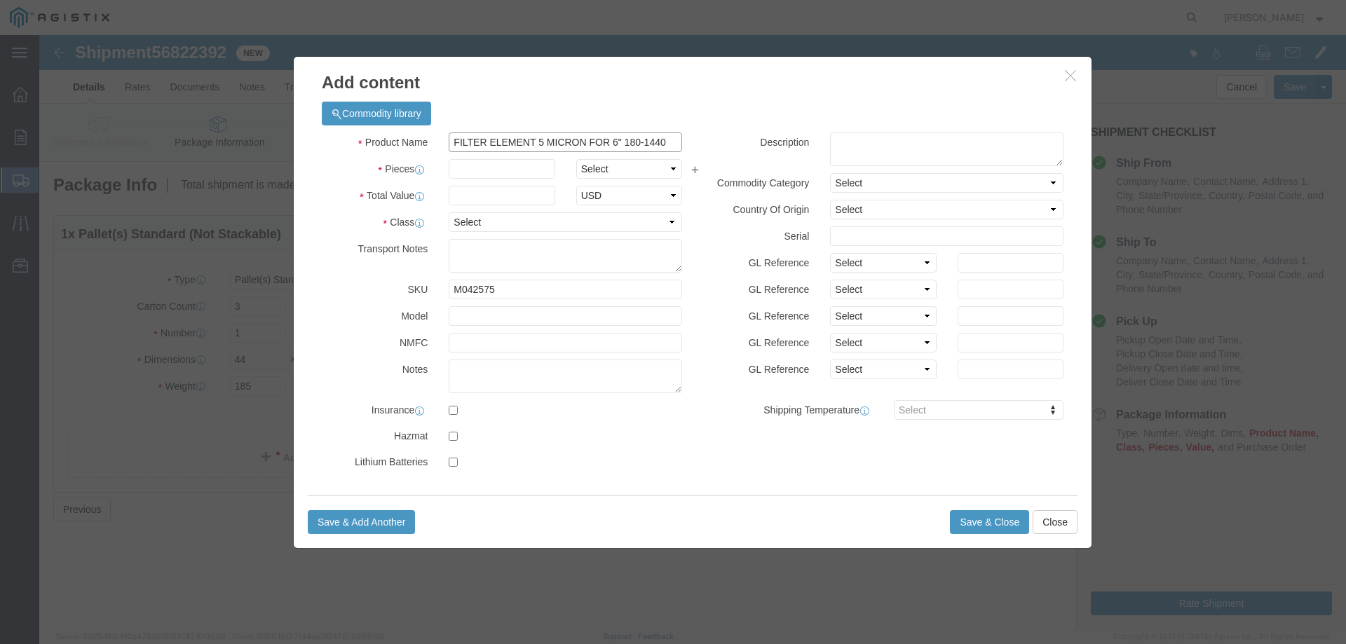
type input "FILTER ELEMENT 5 MICRON FOR 6" 180-1440"
click input "text"
type input "1"
click select "Select Bag Barrels 100Board Feet Bottle Box Blister Pack Carats Can Capsule Car…"
select select "EA"
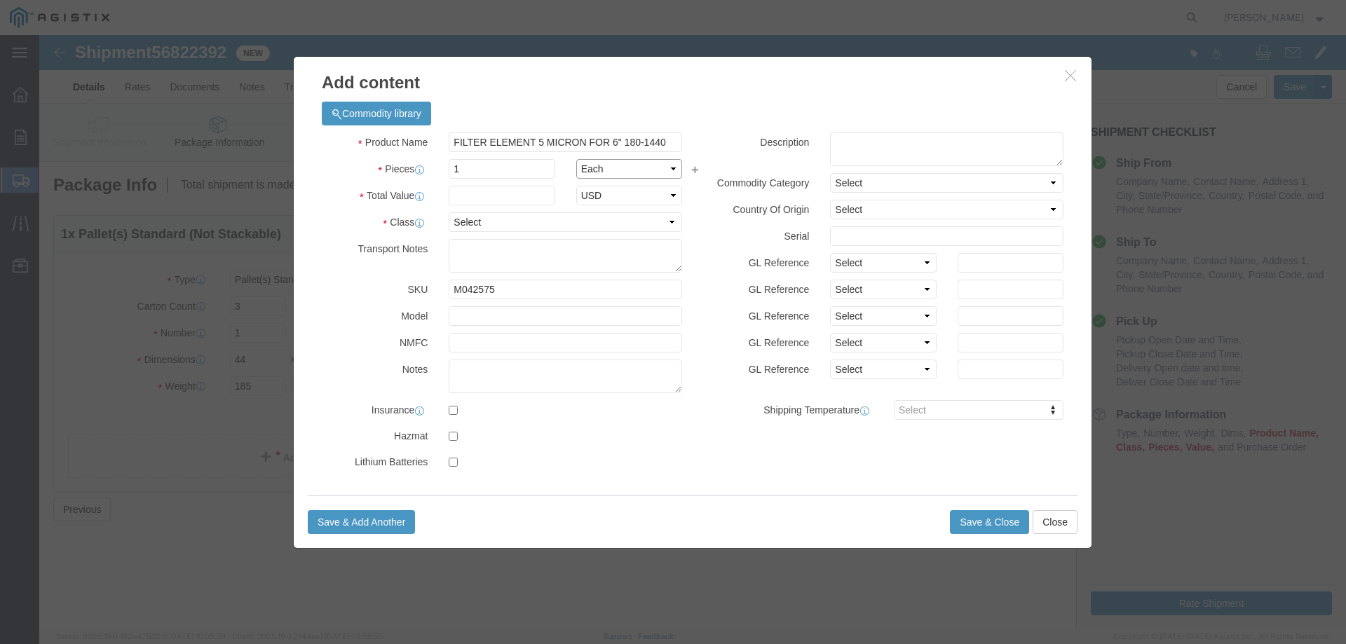
click select "Select Bag Barrels 100Board Feet Bottle Box Blister Pack Carats Can Capsule Car…"
click input "text"
type input "3660.00"
click select "Select 50 55 60 65 70 85 92.5 100 125 175 250 300 400"
select select "175"
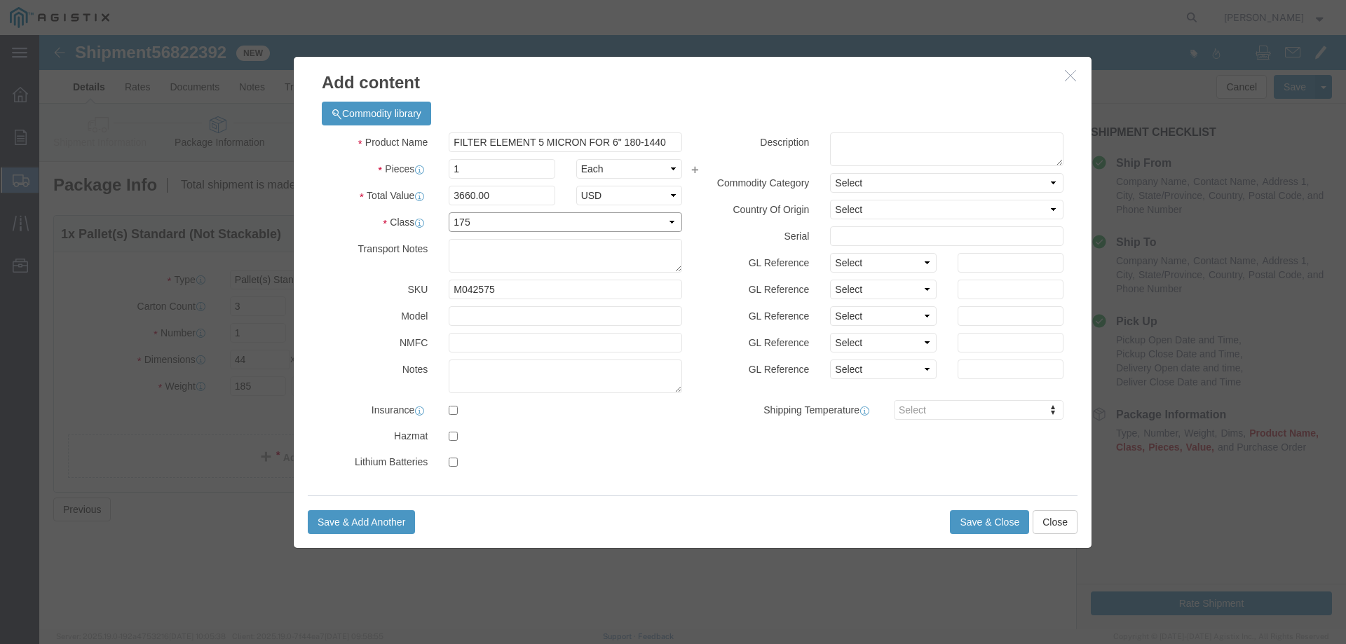
click select "Select 50 55 60 65 70 85 92.5 100 125 175 250 300 400"
click button "Save & Close"
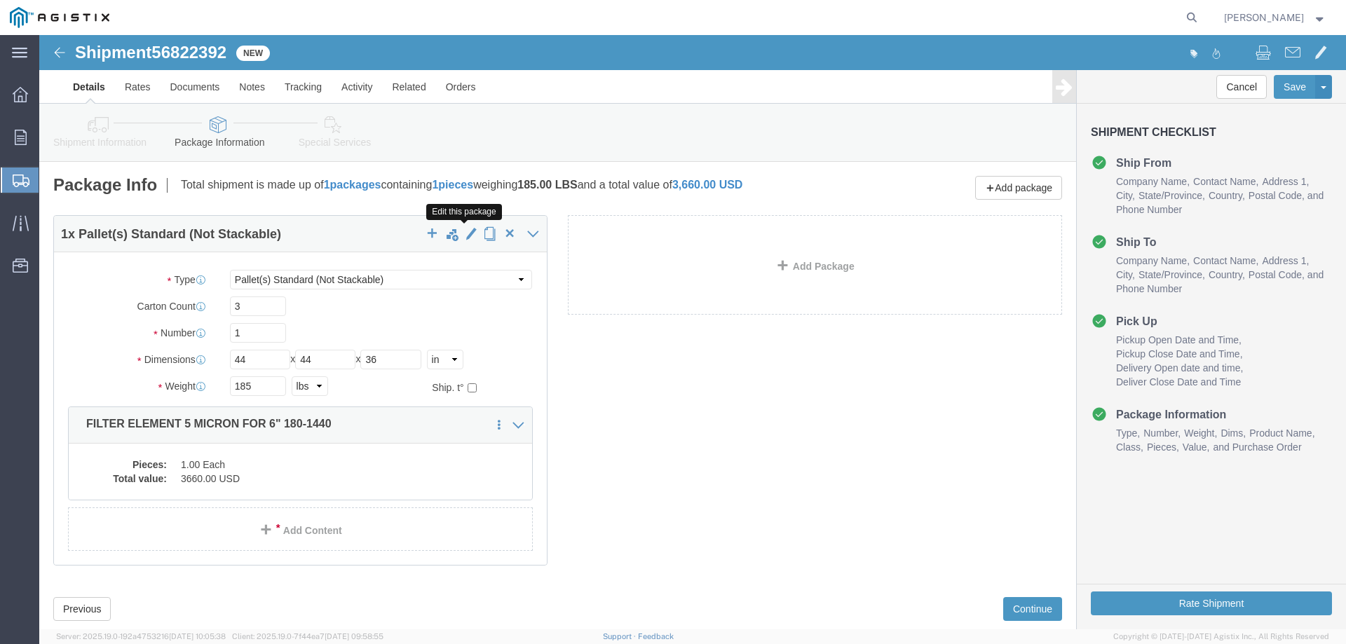
click span "button"
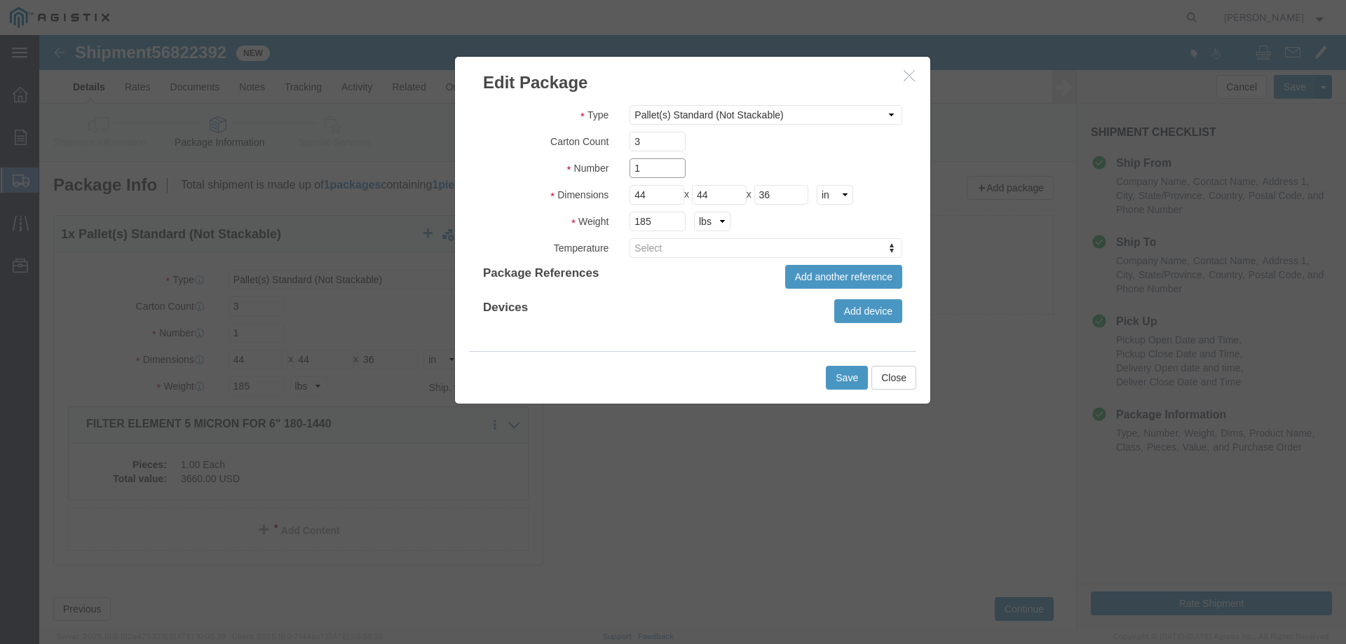
drag, startPoint x: 603, startPoint y: 133, endPoint x: 583, endPoint y: 138, distance: 20.2
click div "1"
type input "3"
click button "Save"
type input "3"
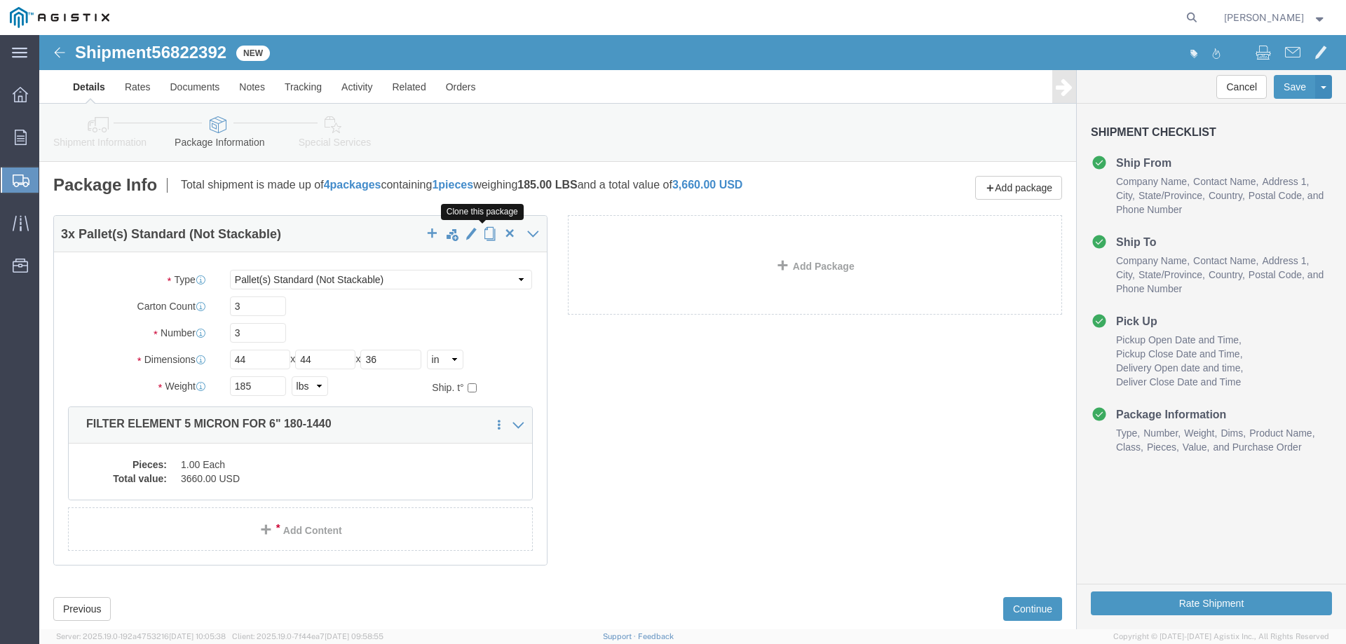
click span "button"
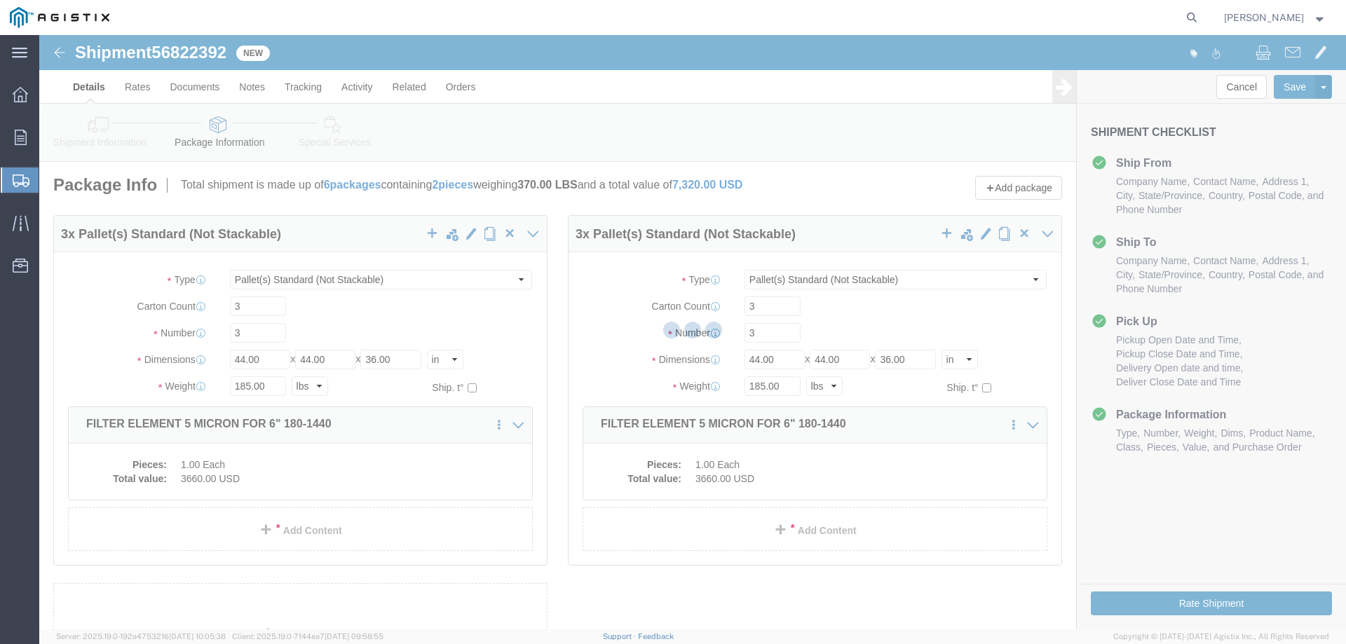
select select "PSNS"
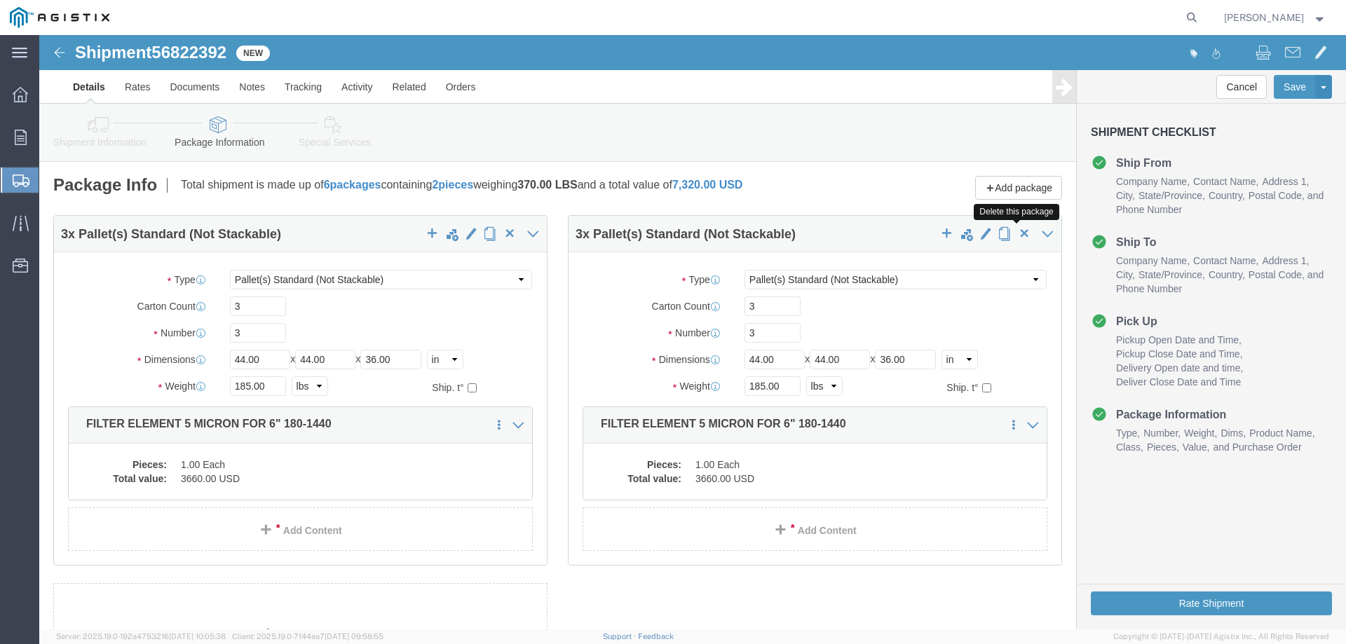
click span "button"
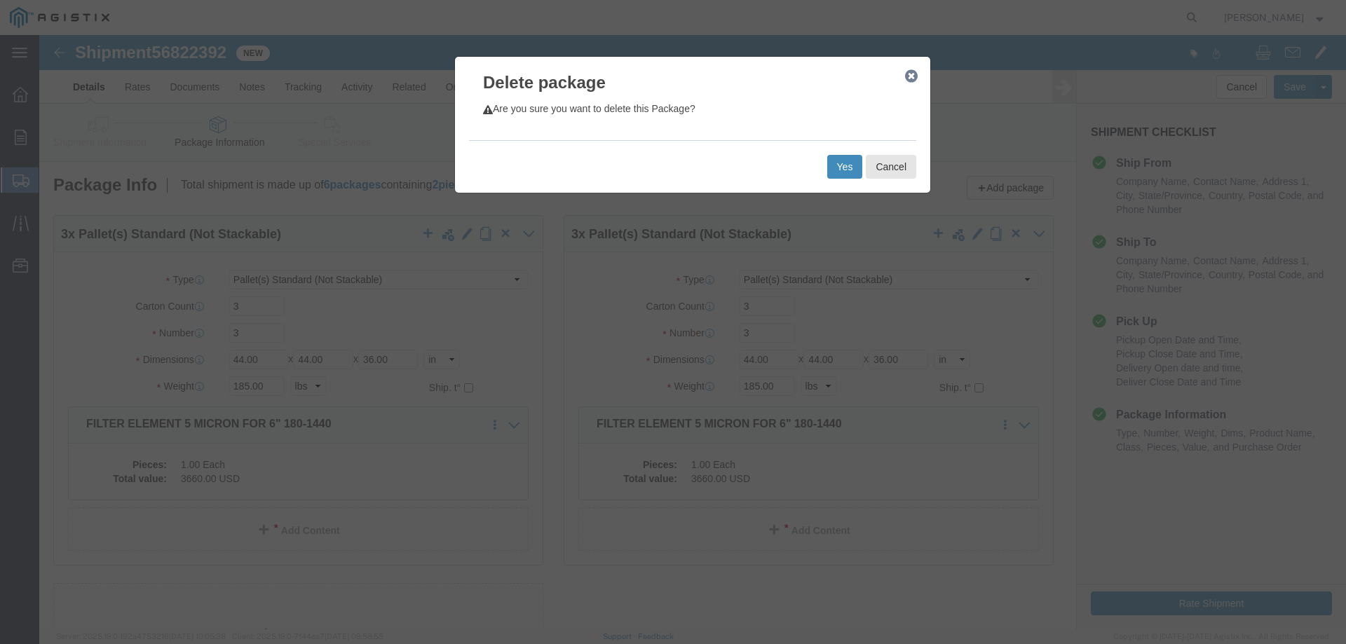
click button "Yes"
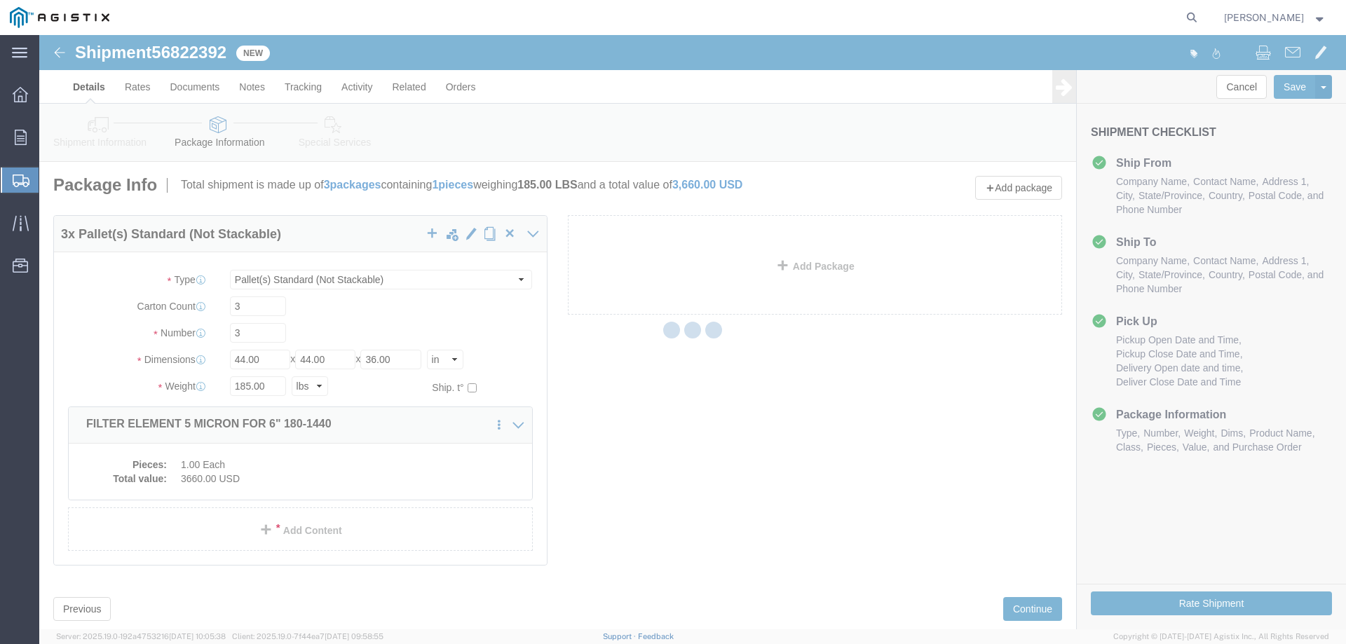
select select "PSNS"
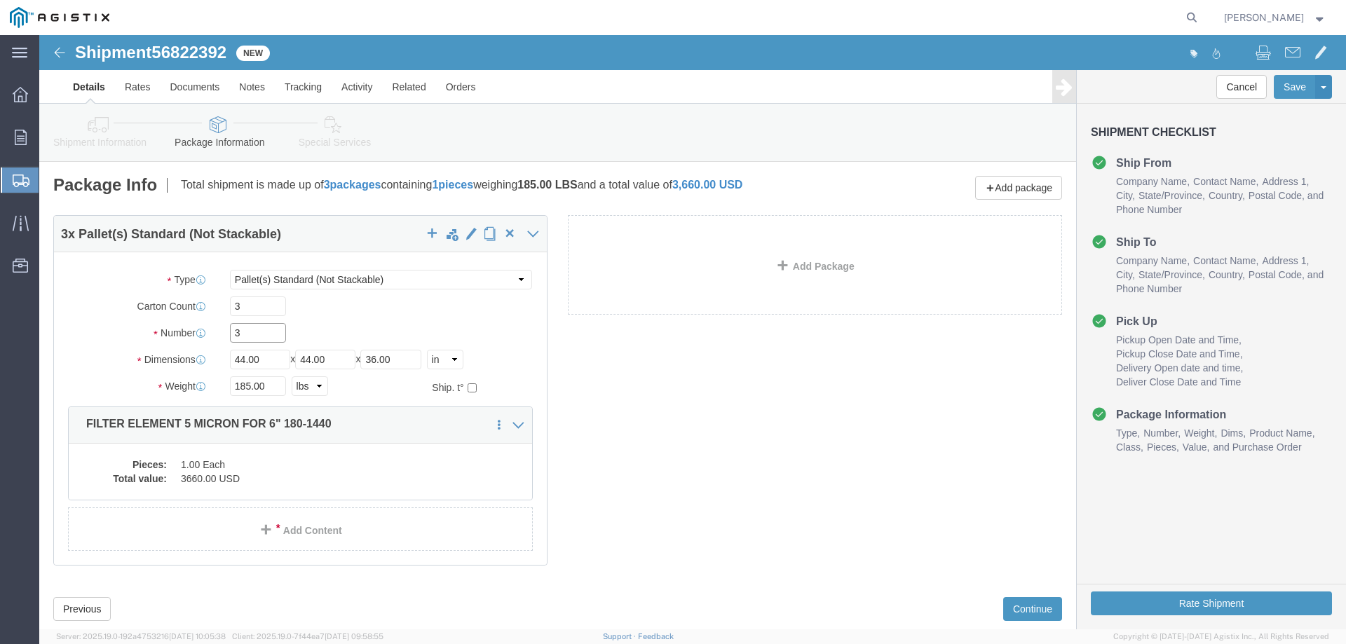
drag, startPoint x: 201, startPoint y: 301, endPoint x: 187, endPoint y: 301, distance: 14.0
click div "3"
type input "1"
click span "button"
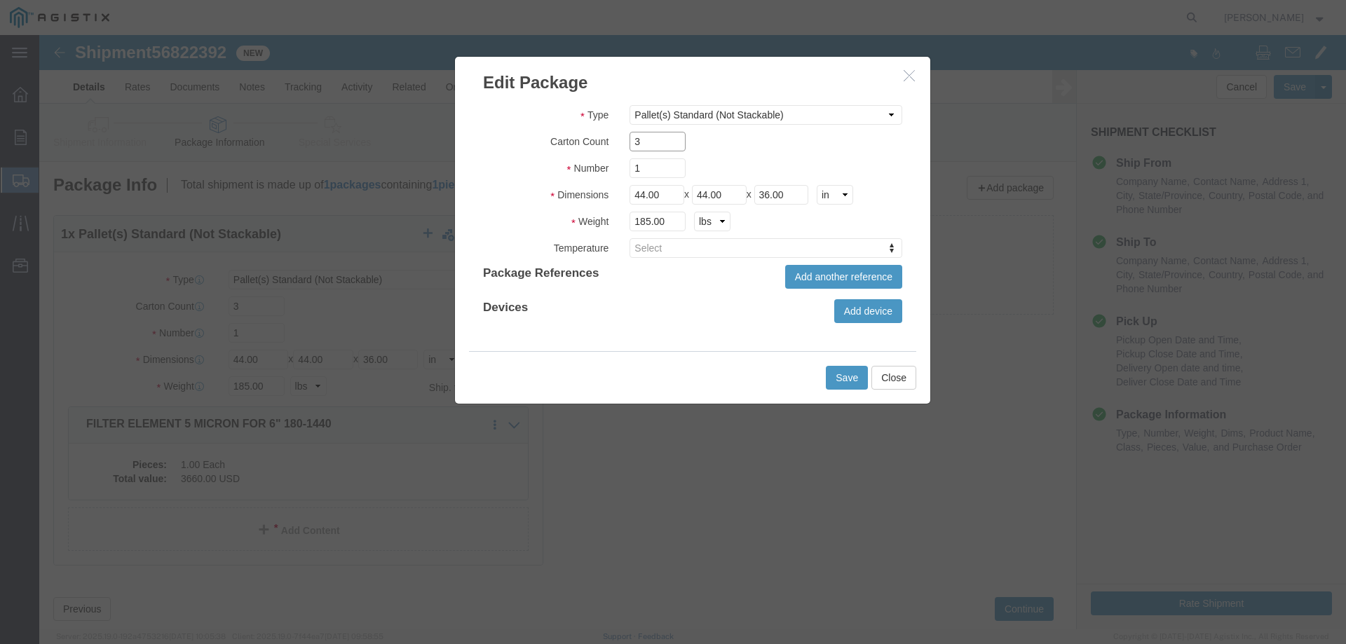
drag, startPoint x: 607, startPoint y: 109, endPoint x: 573, endPoint y: 106, distance: 33.8
click div "Carton Count 3"
drag, startPoint x: 477, startPoint y: 253, endPoint x: 822, endPoint y: 149, distance: 359.7
click div "Type Bale(s) Basket(s) Bolt(s) Bottle(s) Buckets Bulk Bundle(s) Can(s) Cardboar…"
click button "Add another reference"
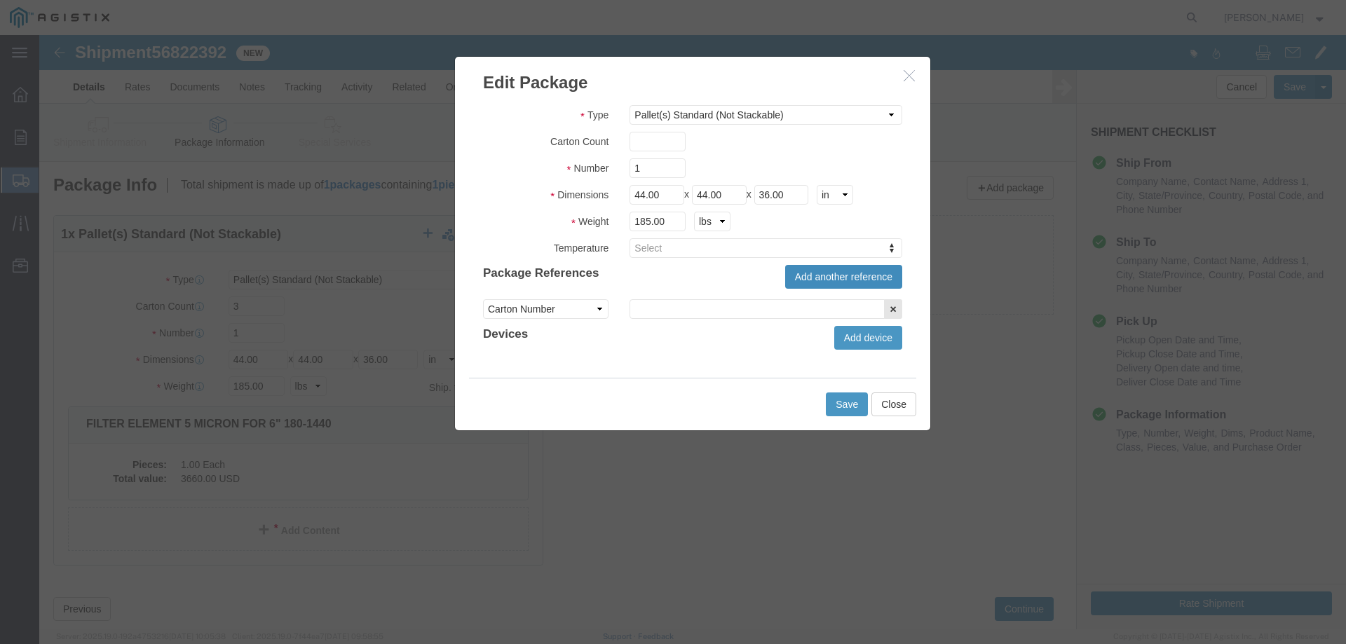
click button "Add another reference"
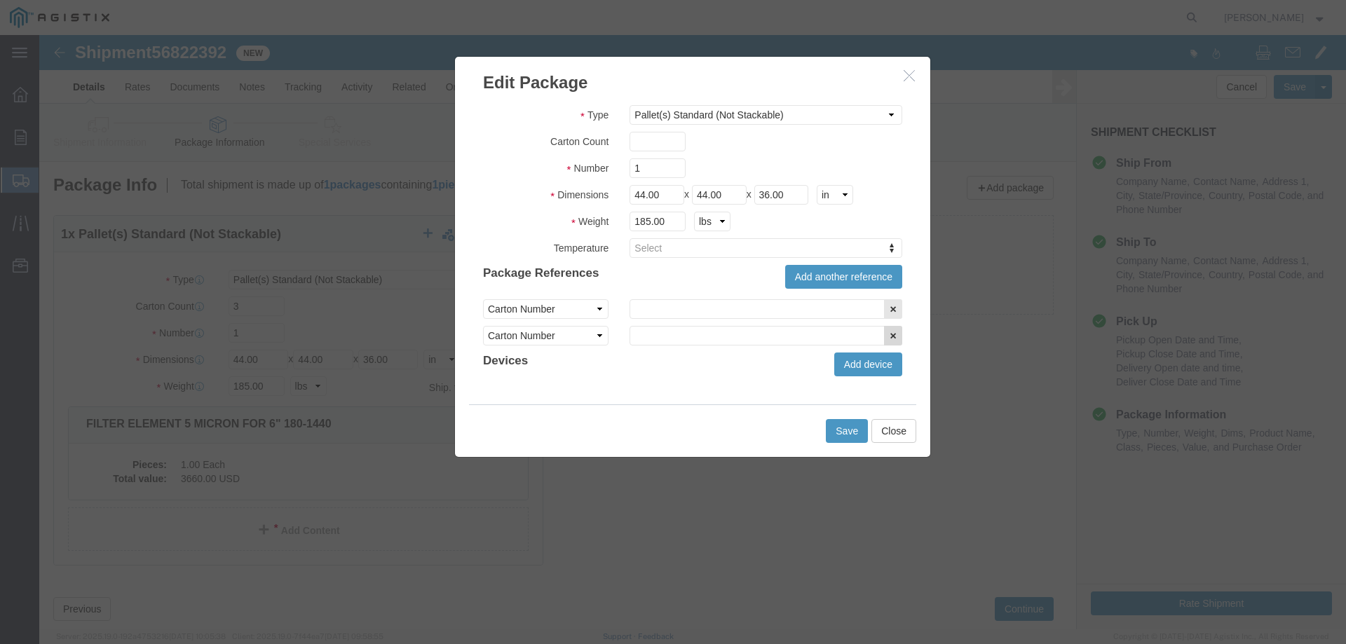
click icon "button"
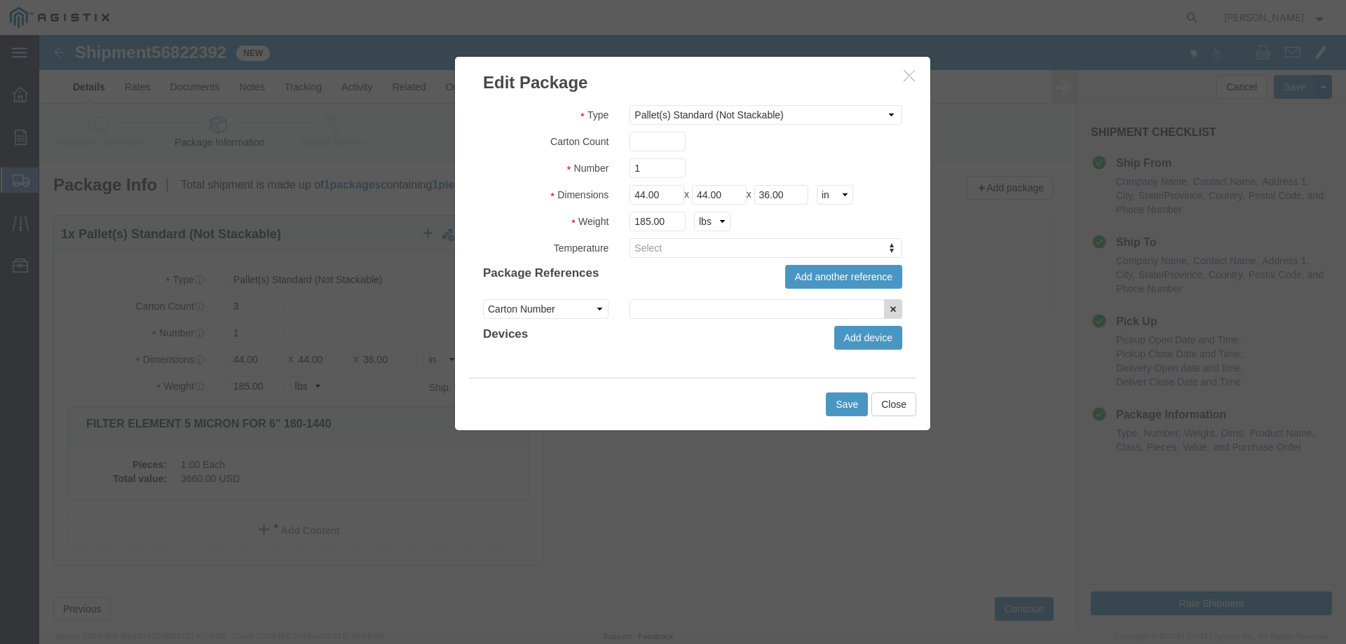
click icon "button"
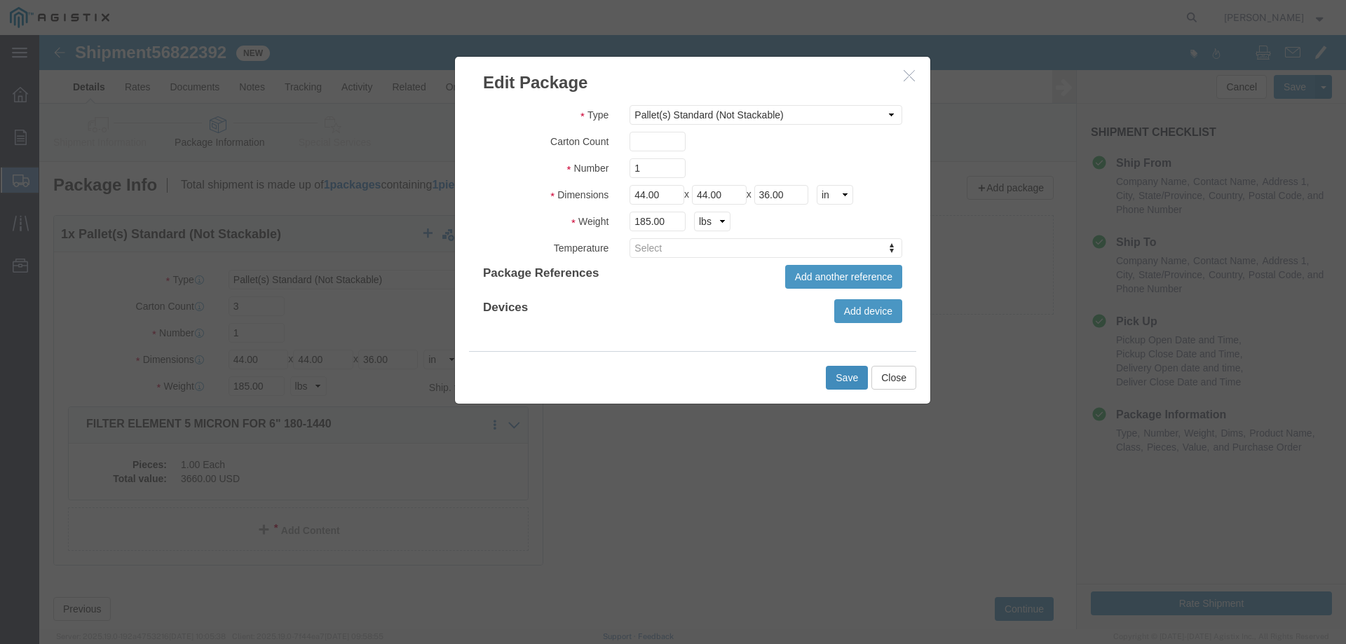
click button "Save"
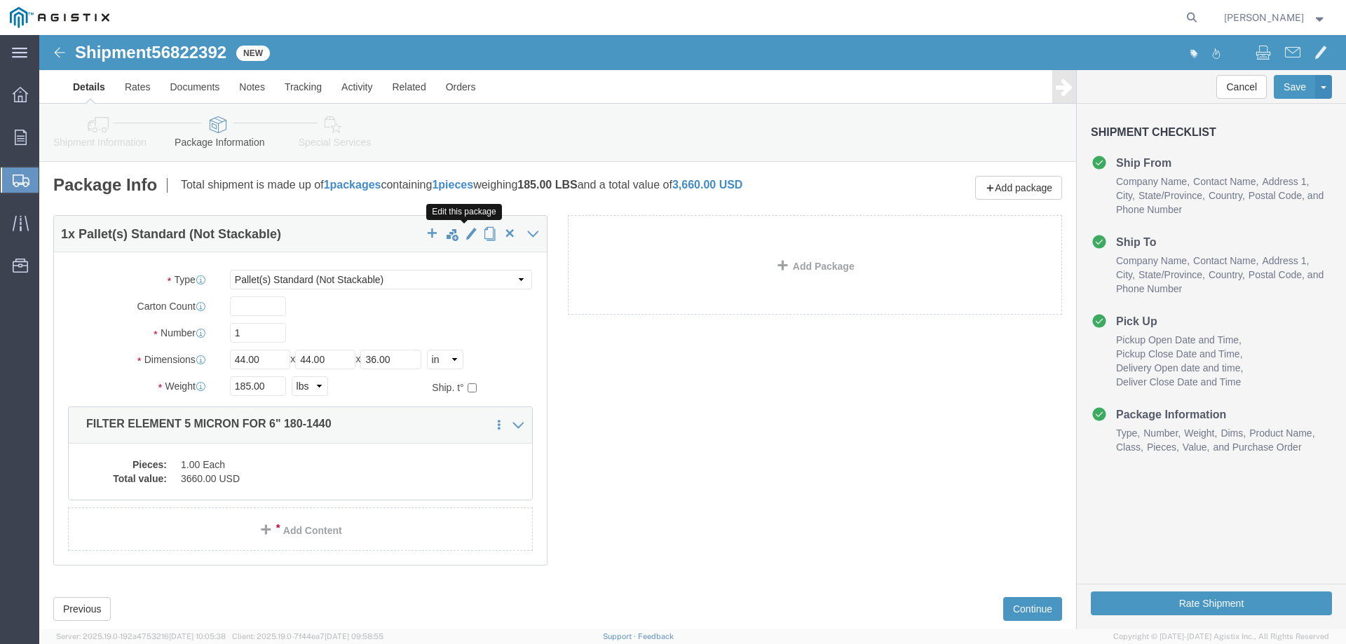
click span "button"
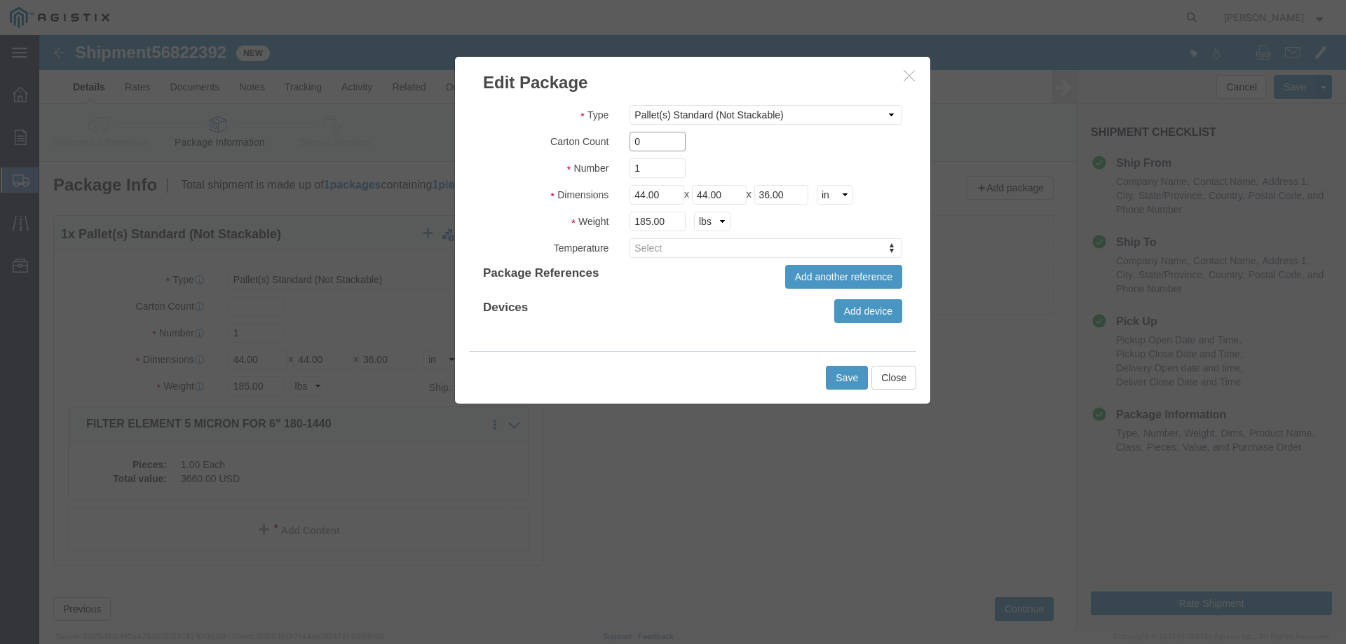
drag, startPoint x: 609, startPoint y: 107, endPoint x: 580, endPoint y: 111, distance: 29.0
click div "0"
type input "3"
click button "Save"
type input "3"
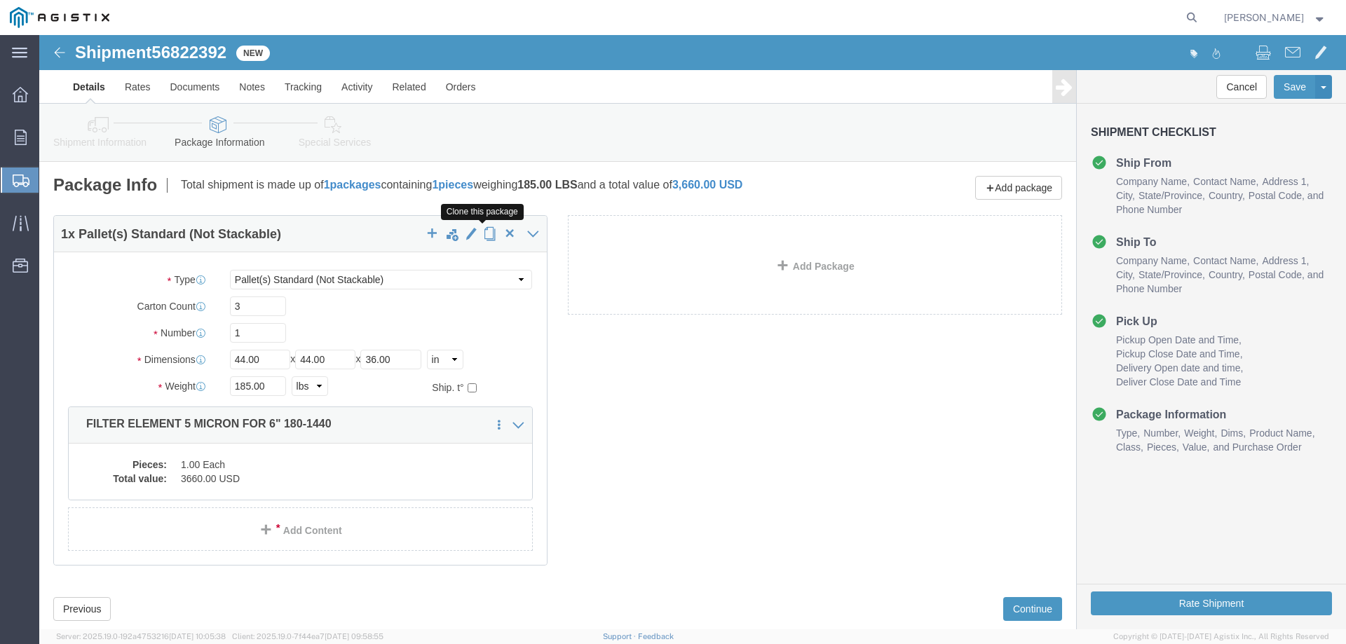
click span "button"
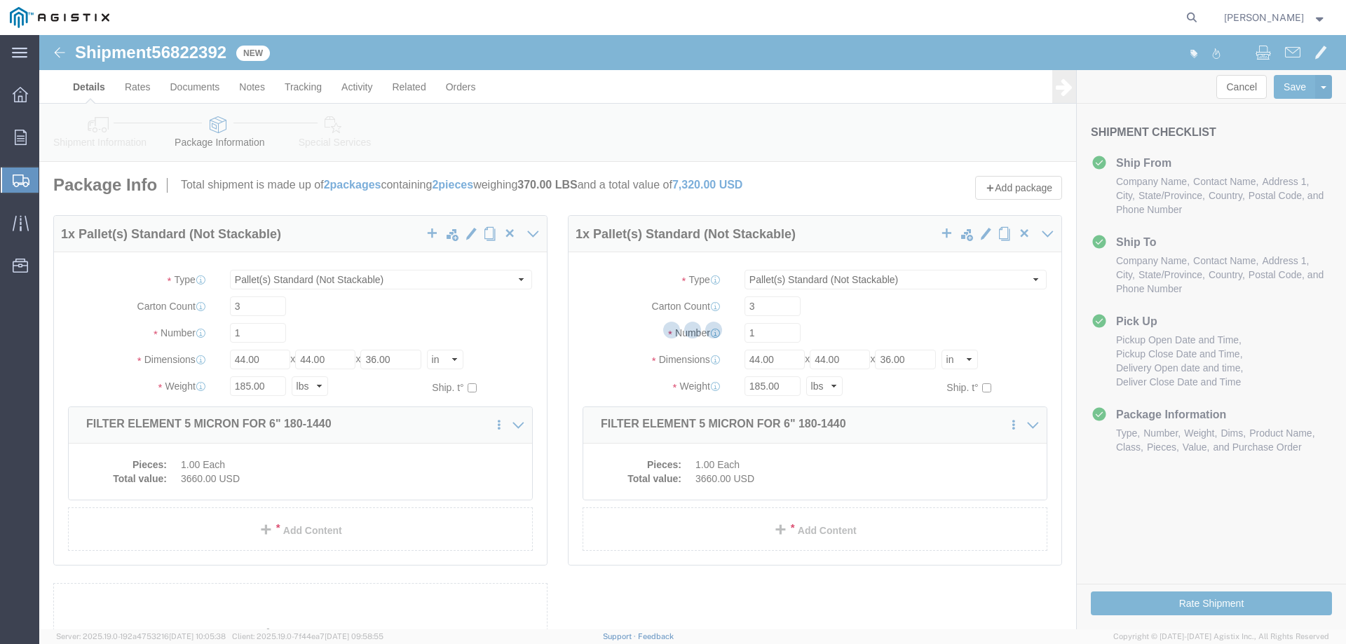
select select "PSNS"
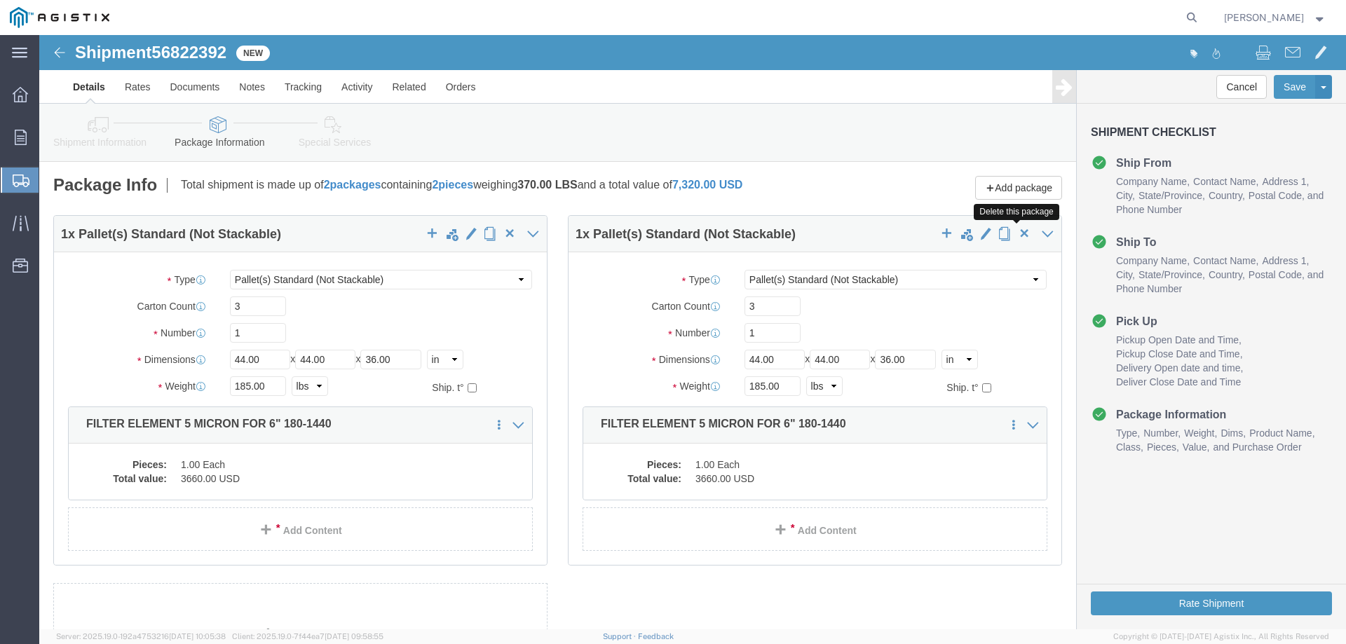
click span "button"
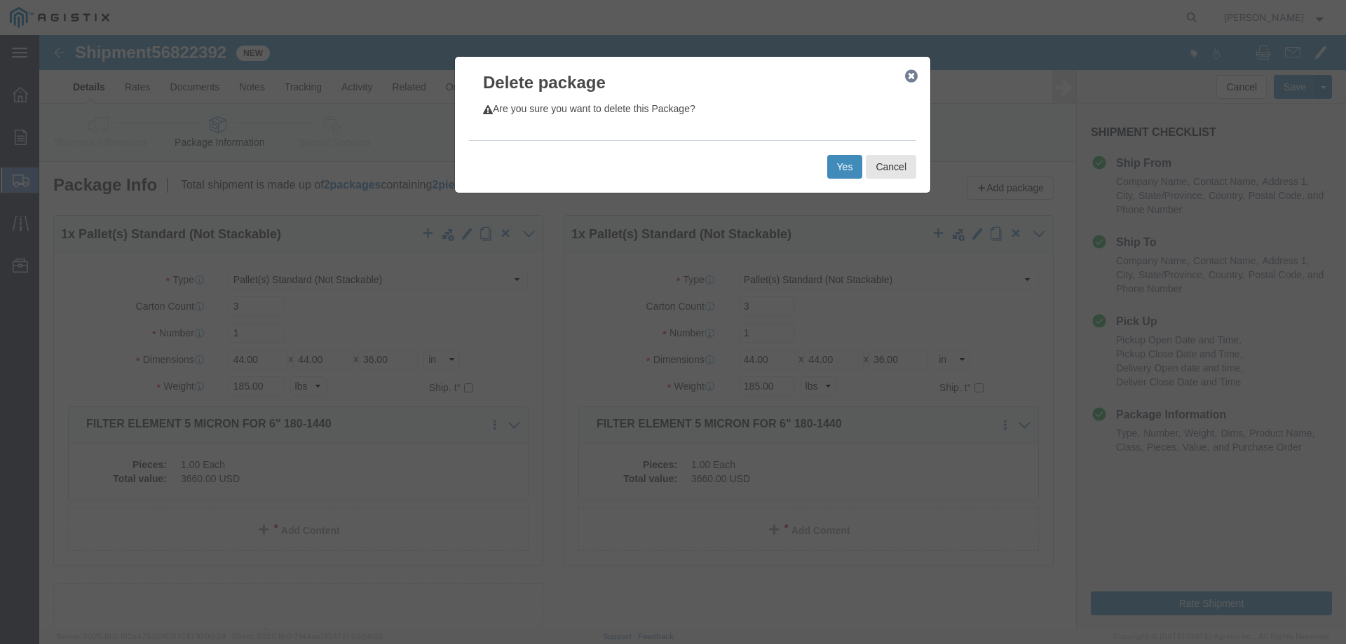
click button "Yes"
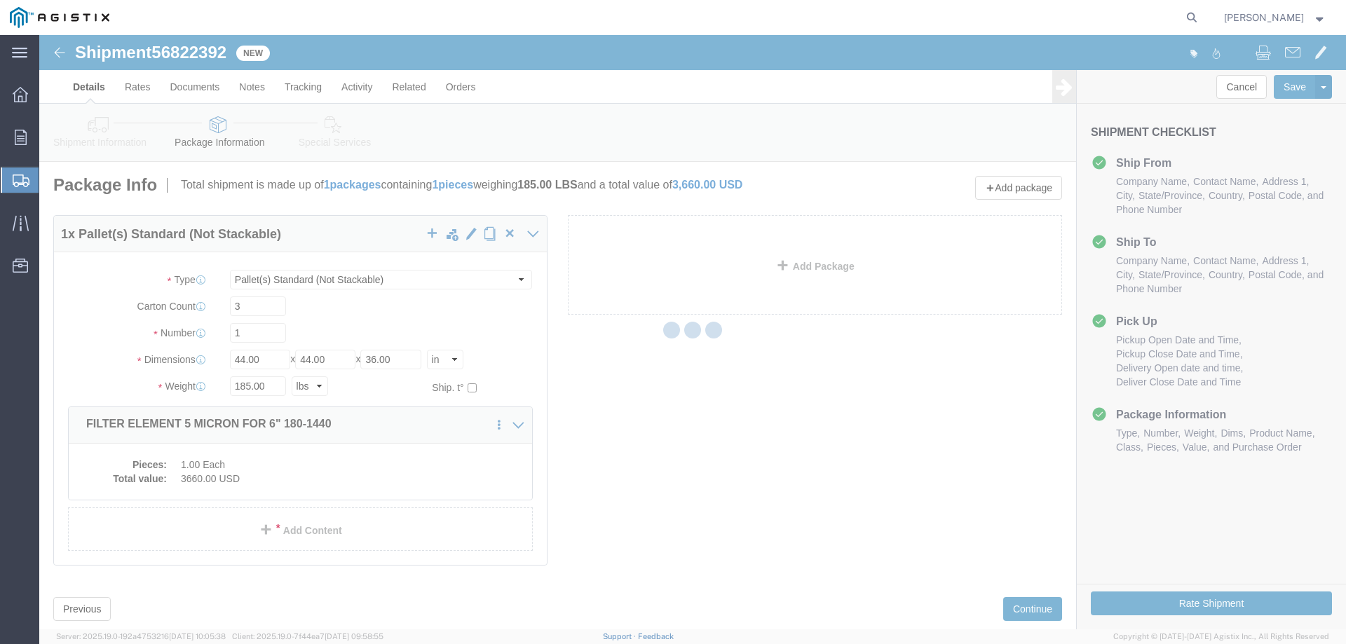
select select "PSNS"
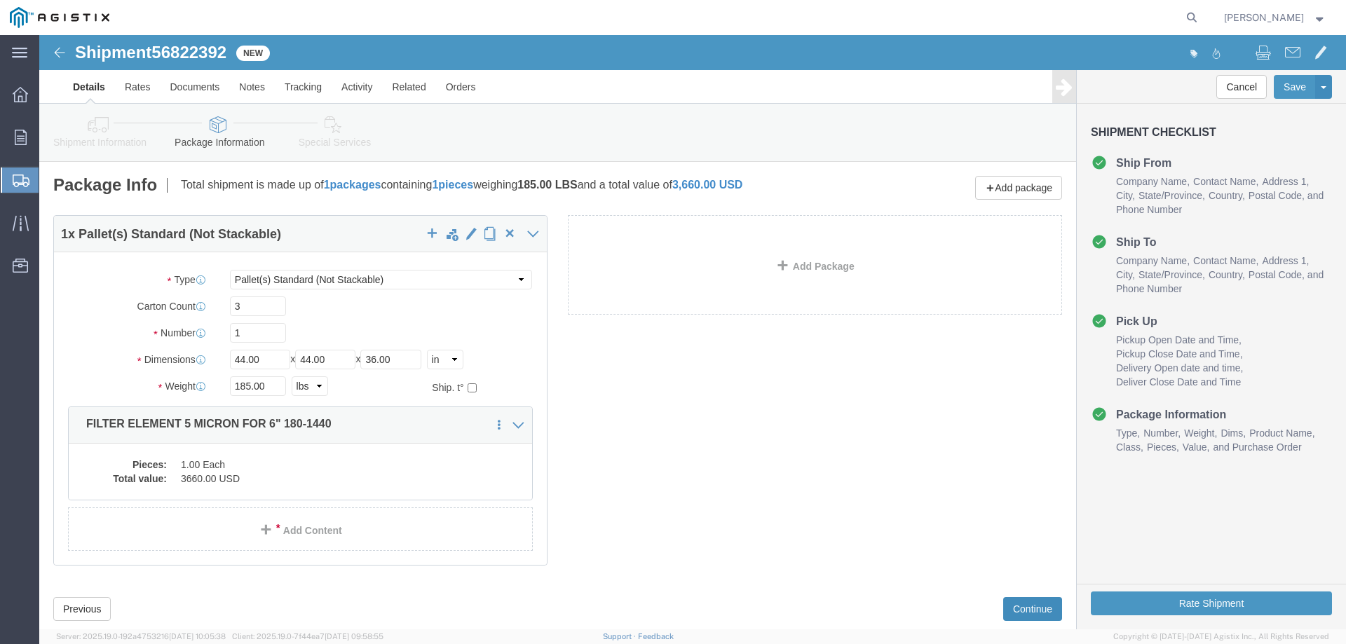
click button "Continue"
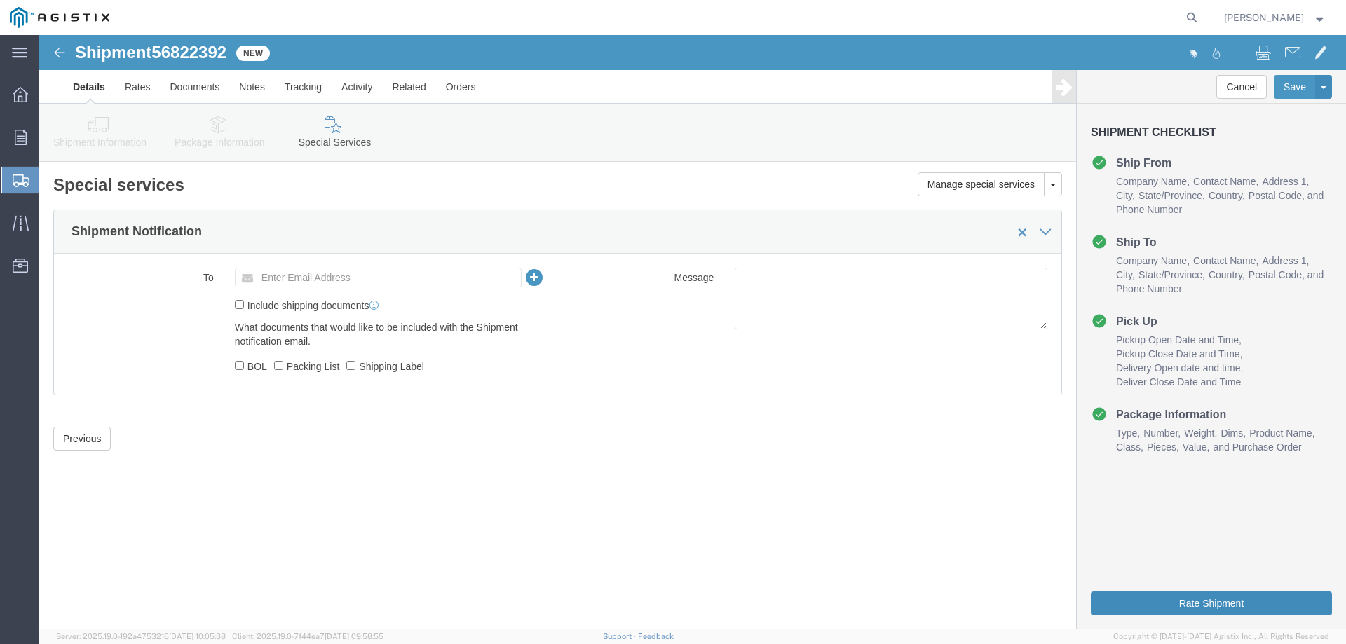
click button "Rate Shipment"
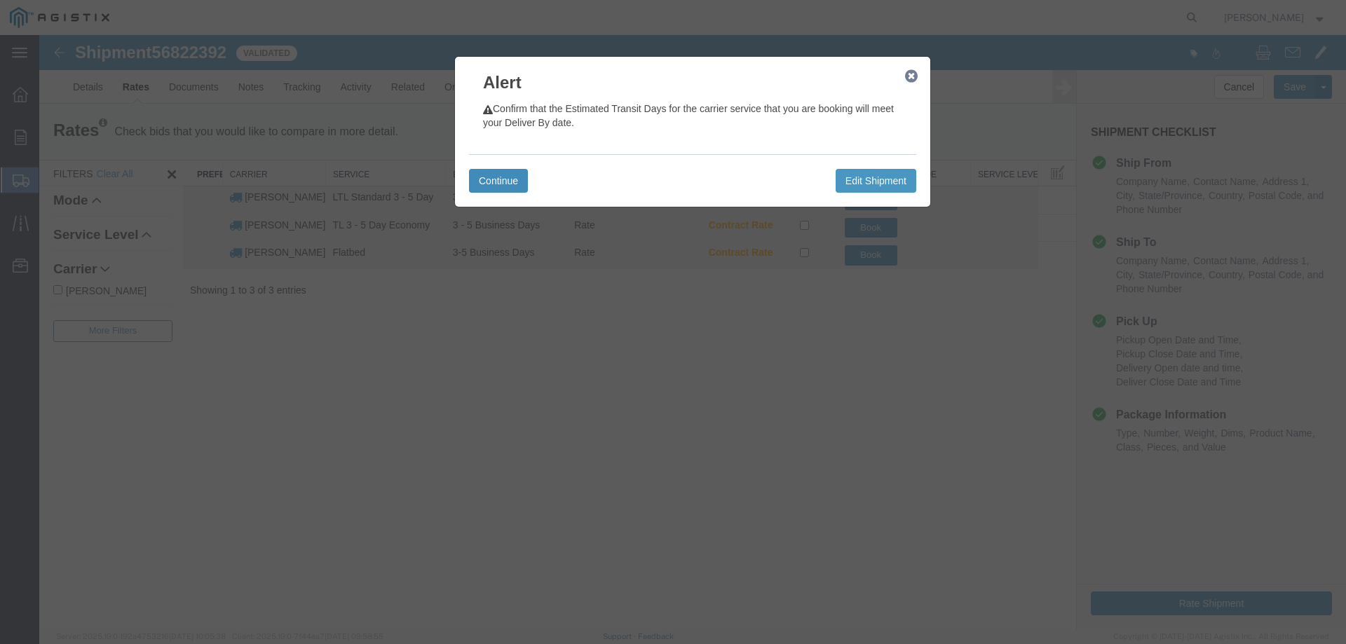
click at [498, 177] on button "Continue" at bounding box center [498, 181] width 59 height 24
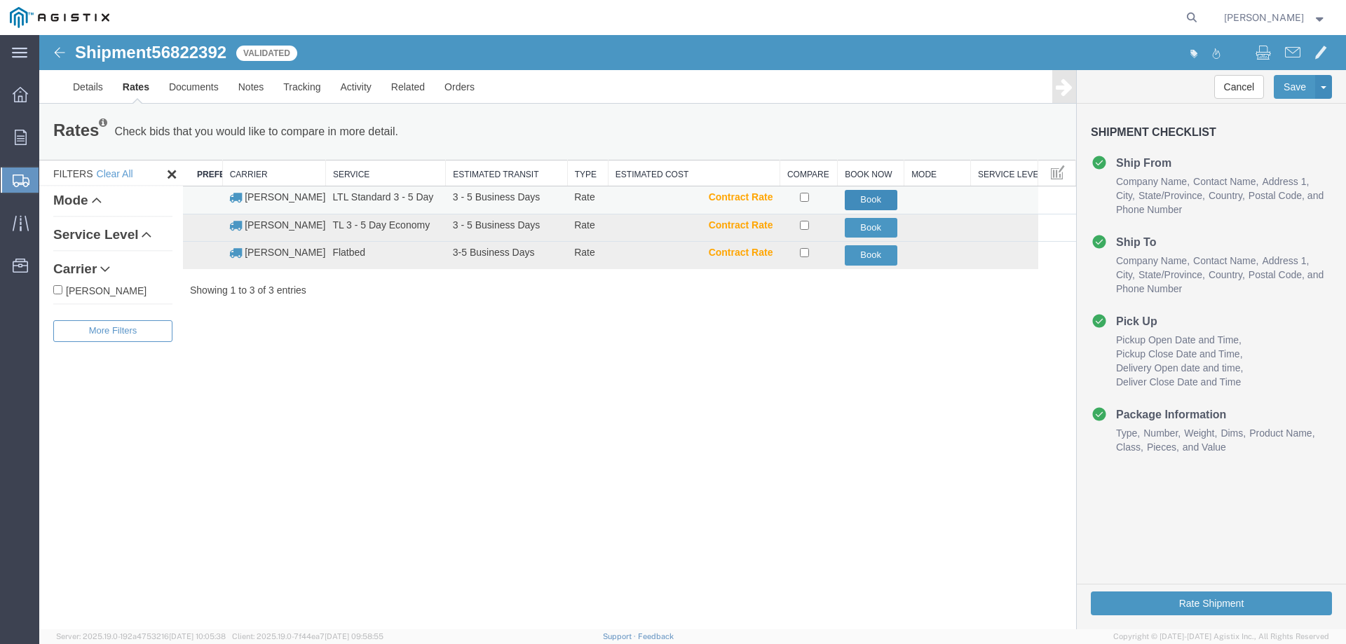
click at [868, 200] on button "Book" at bounding box center [871, 200] width 53 height 20
